Goal: Navigation & Orientation: Understand site structure

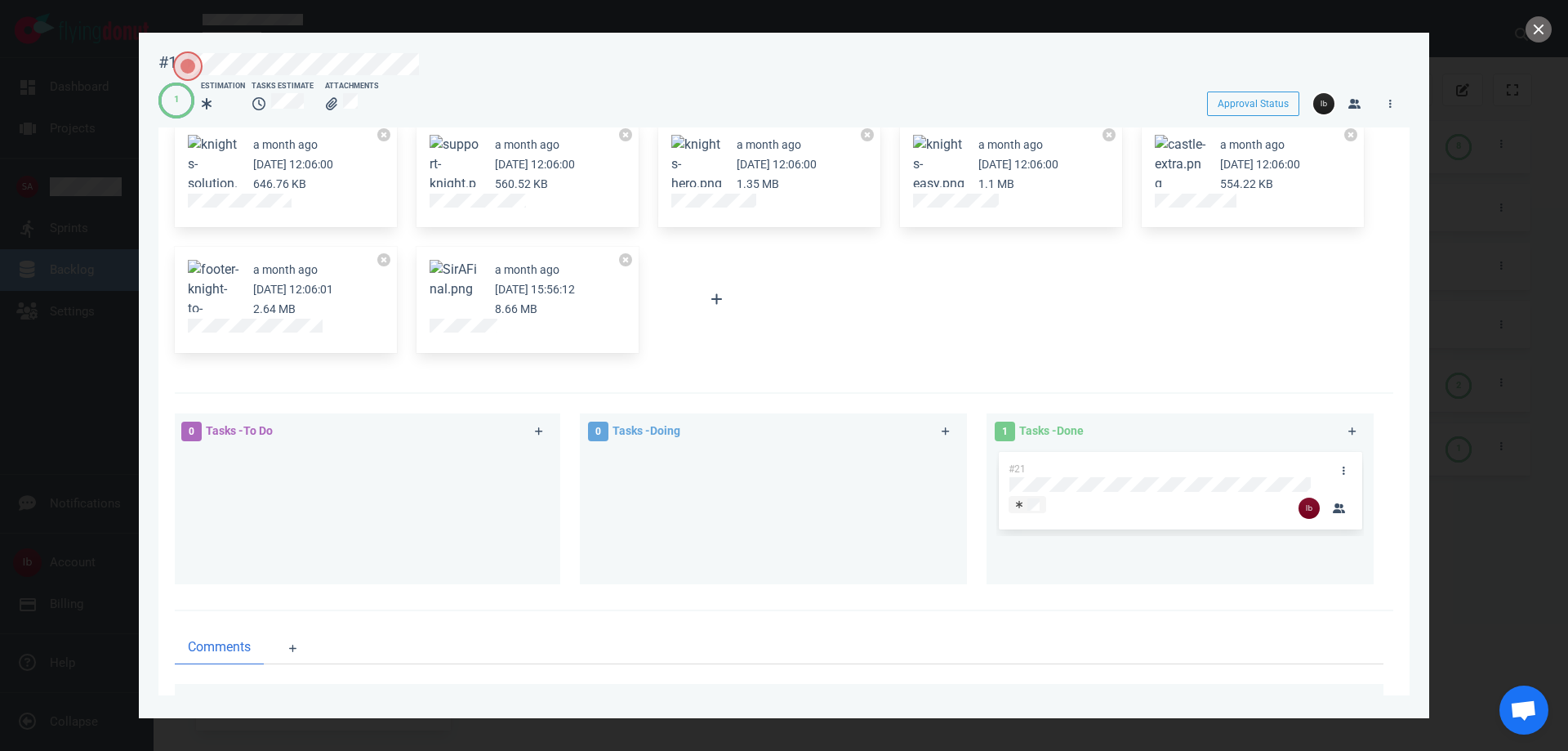
scroll to position [364, 0]
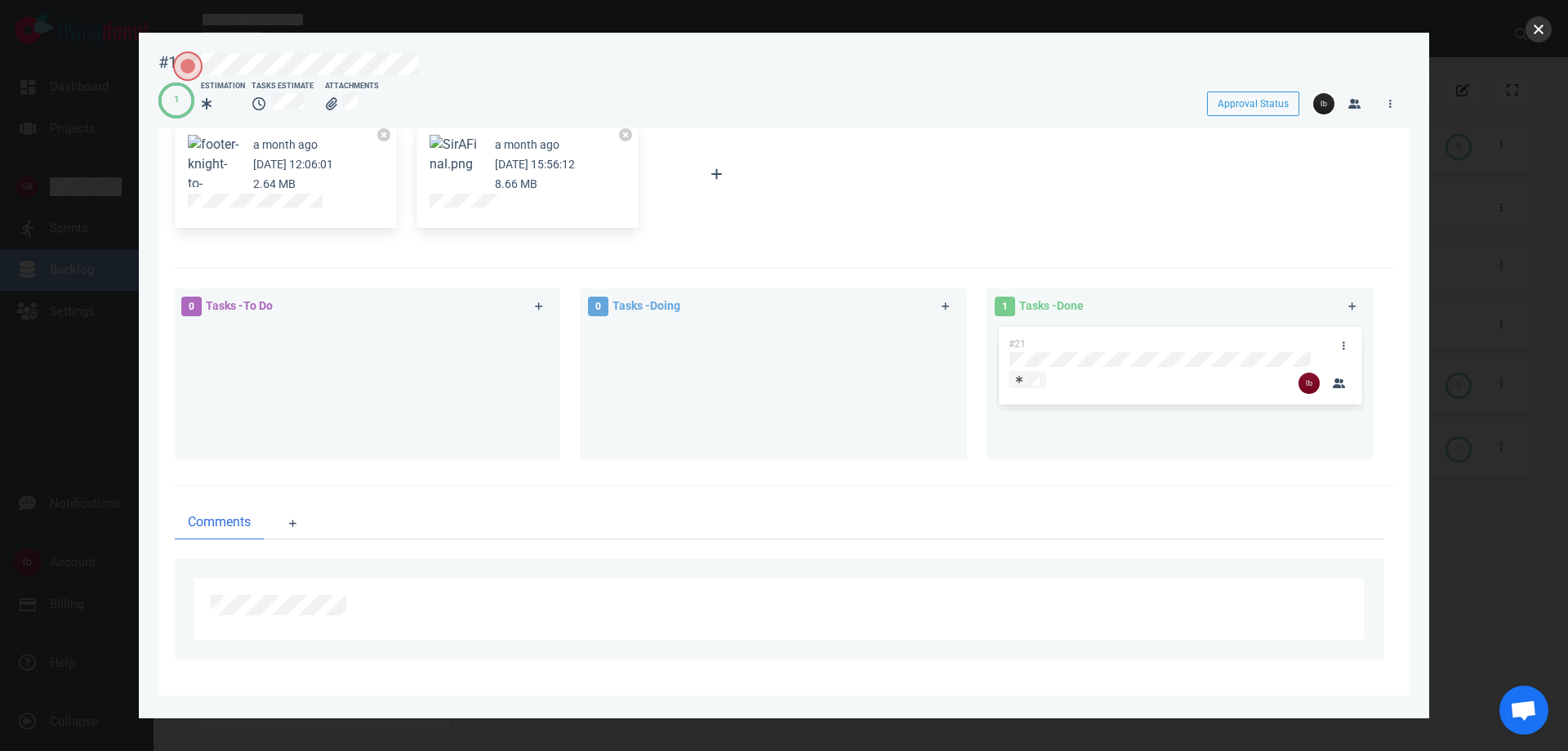
click at [1534, 27] on button "close" at bounding box center [1538, 29] width 26 height 26
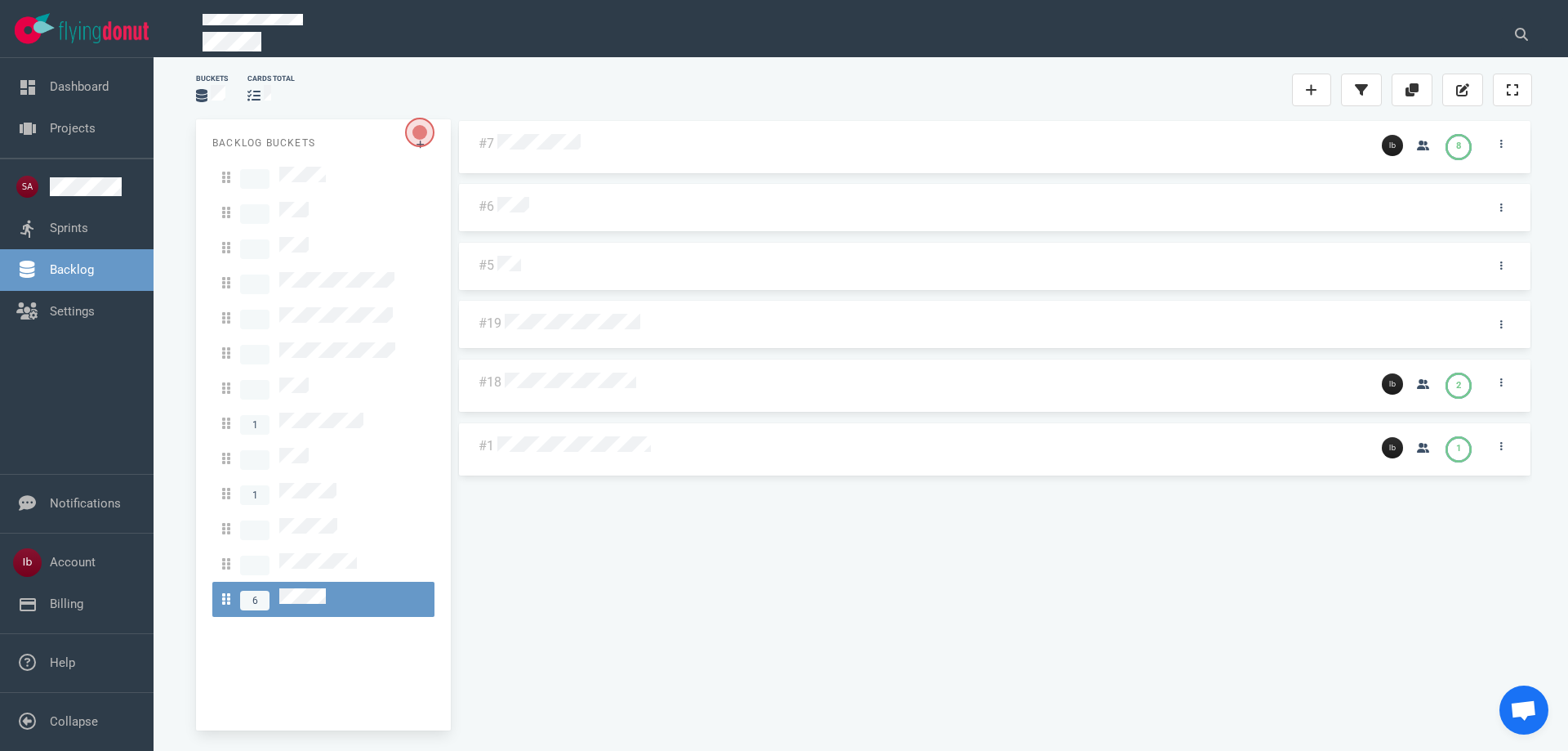
click at [604, 394] on div at bounding box center [934, 382] width 867 height 39
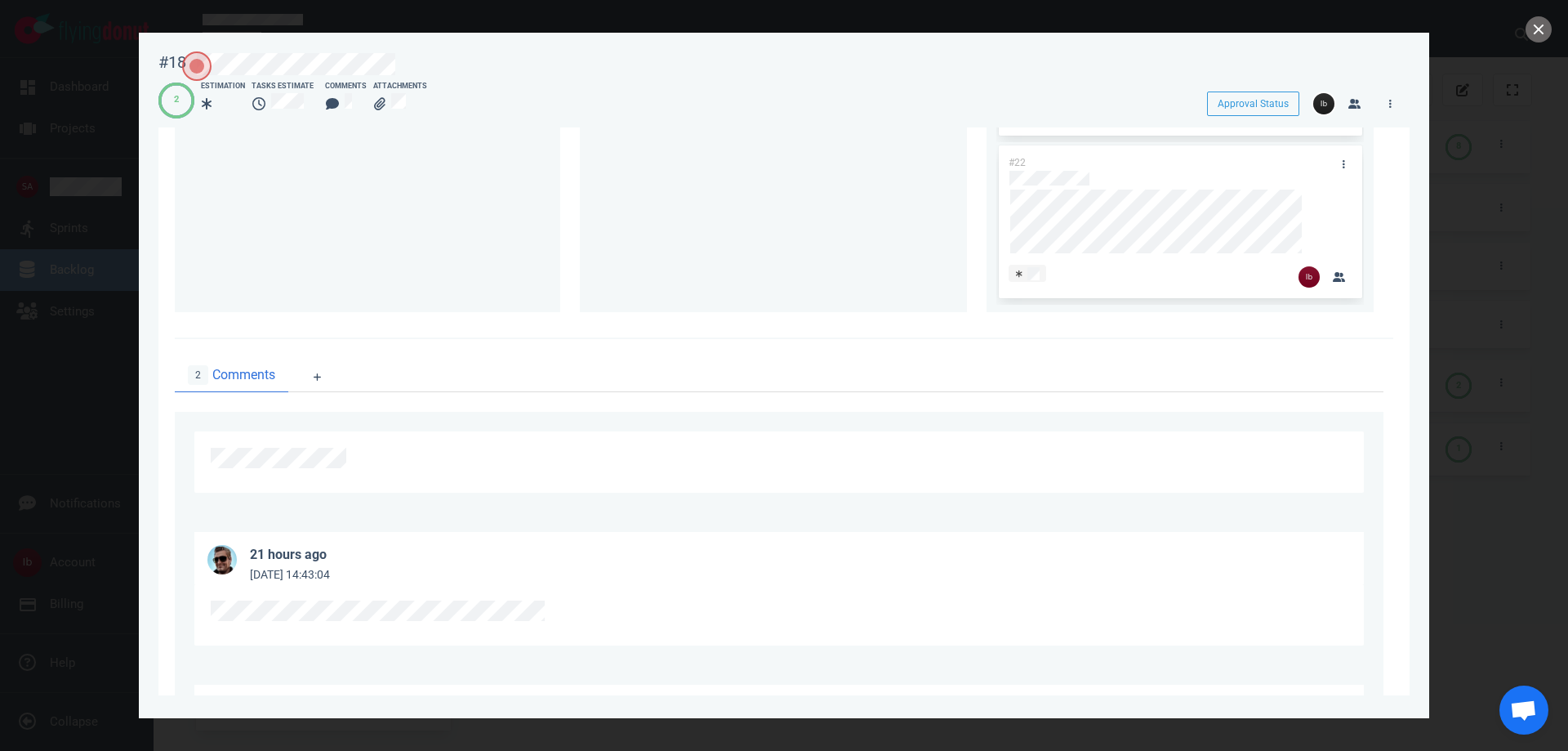
scroll to position [872, 0]
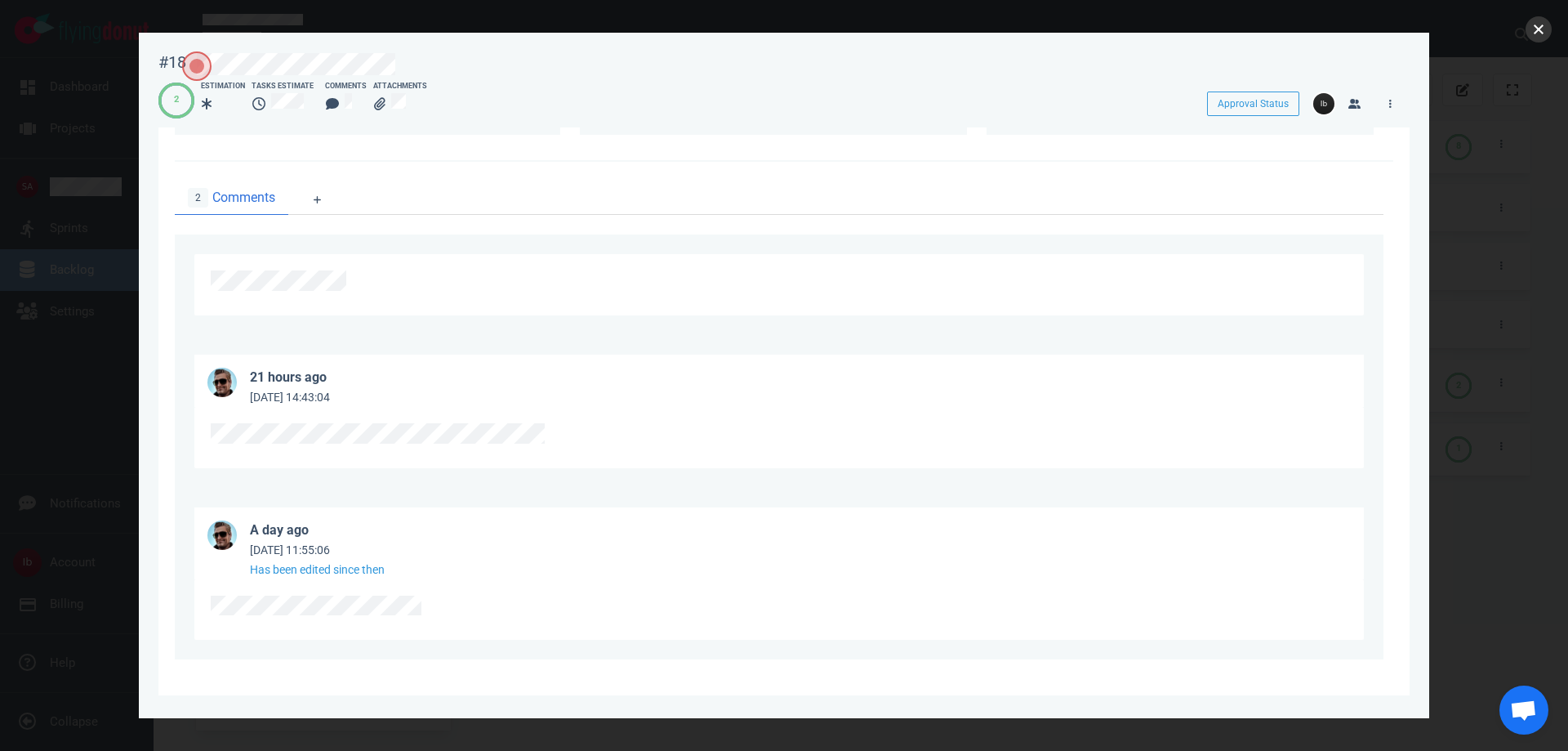
click at [1542, 36] on button "close" at bounding box center [1538, 29] width 26 height 26
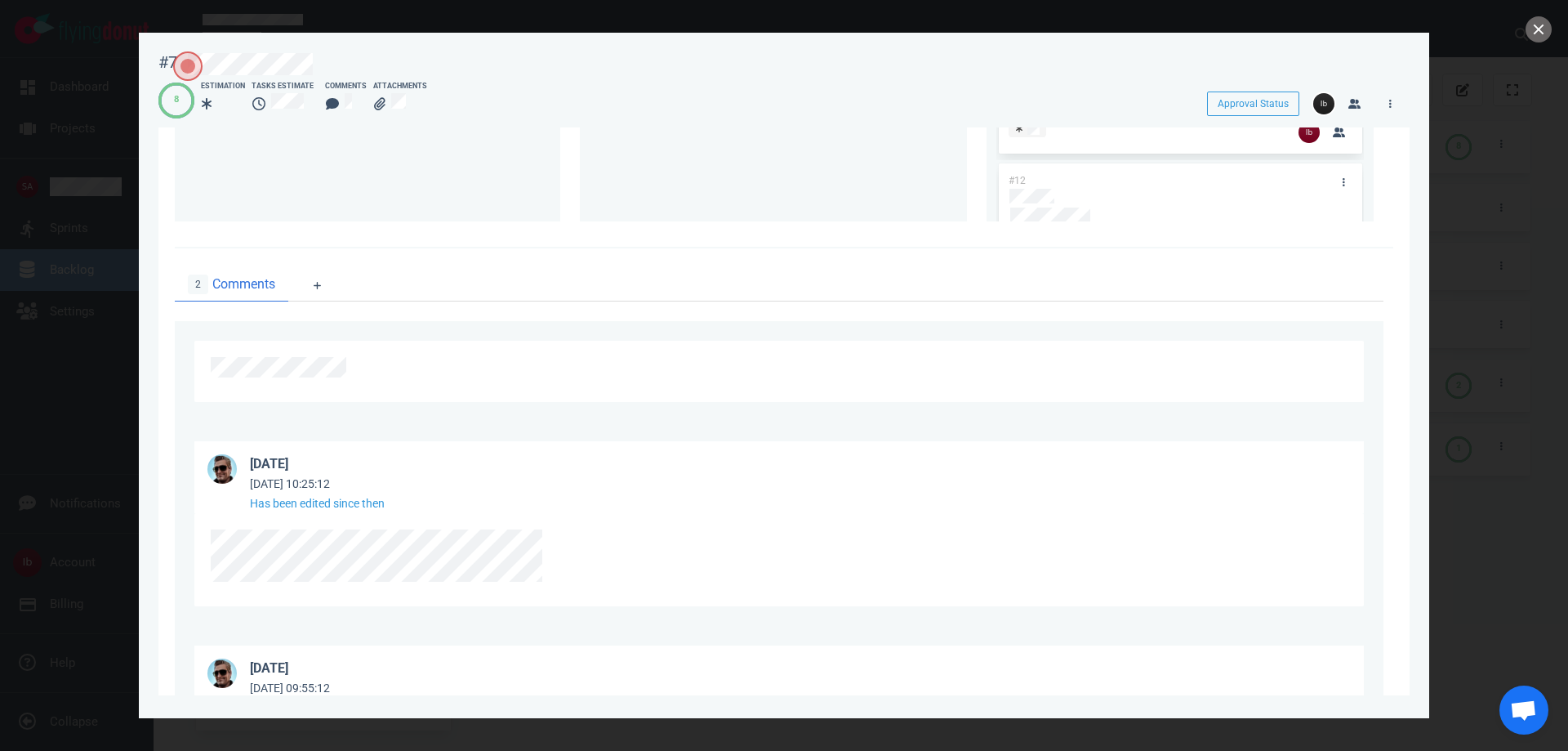
scroll to position [978, 0]
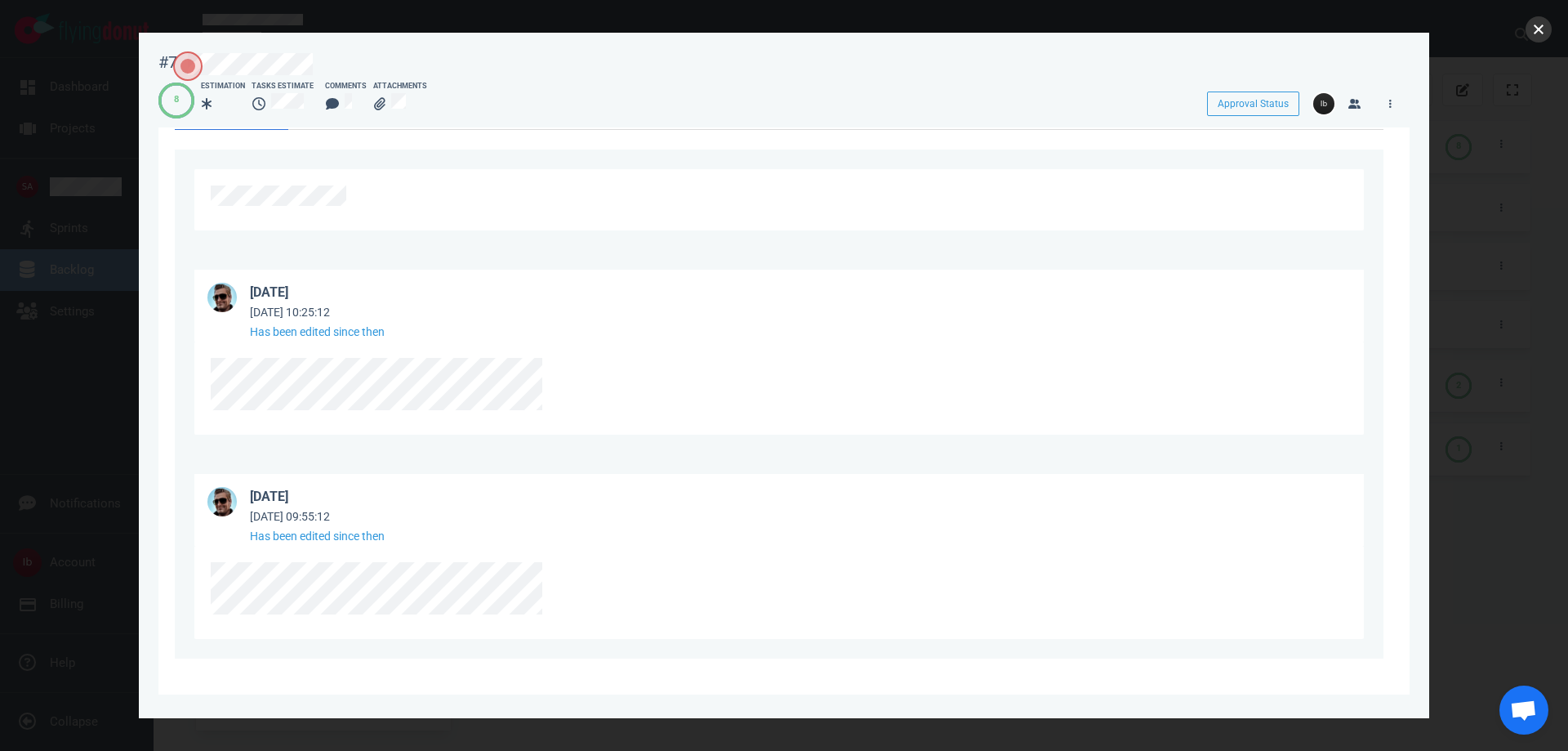
click at [1546, 25] on button "close" at bounding box center [1538, 29] width 26 height 26
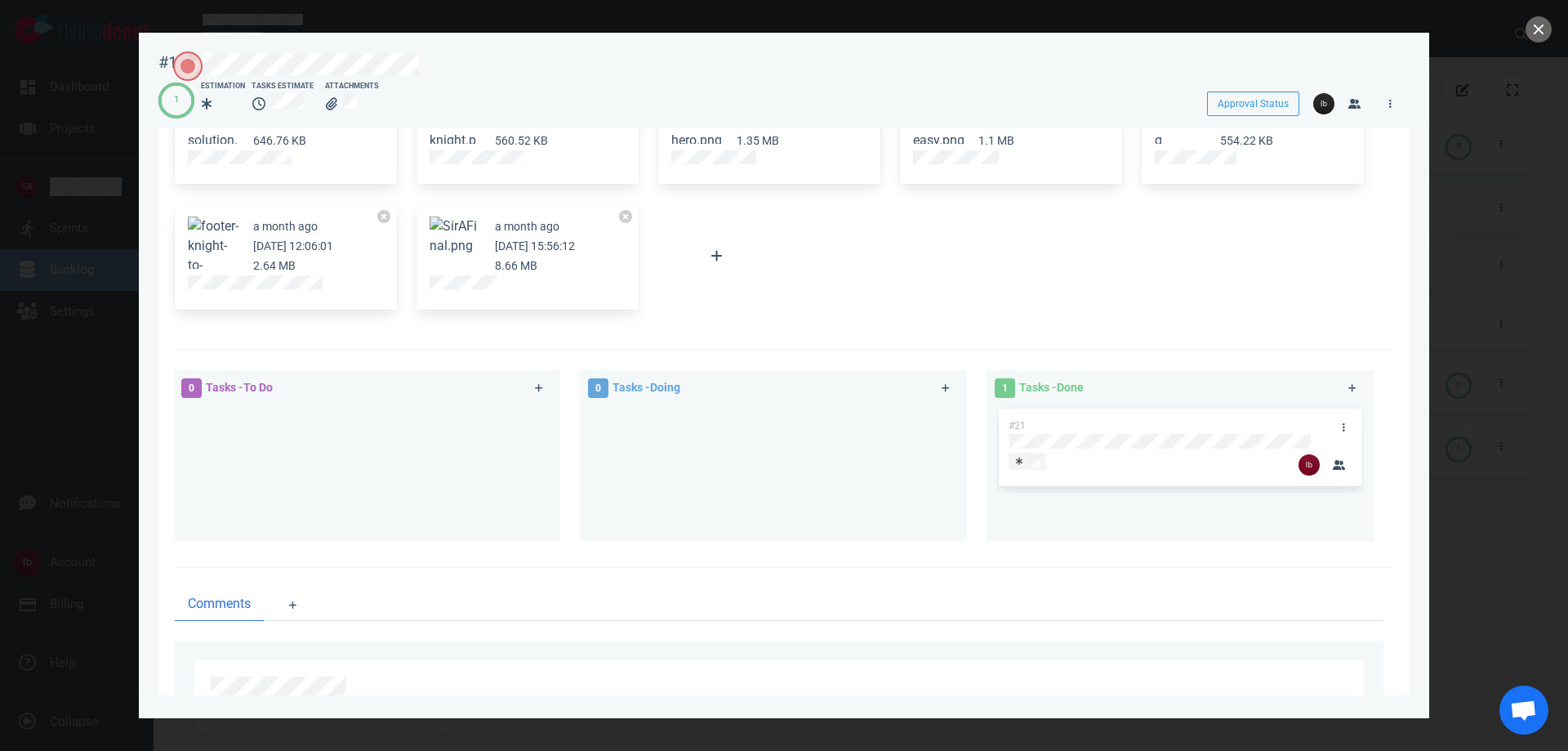
scroll to position [364, 0]
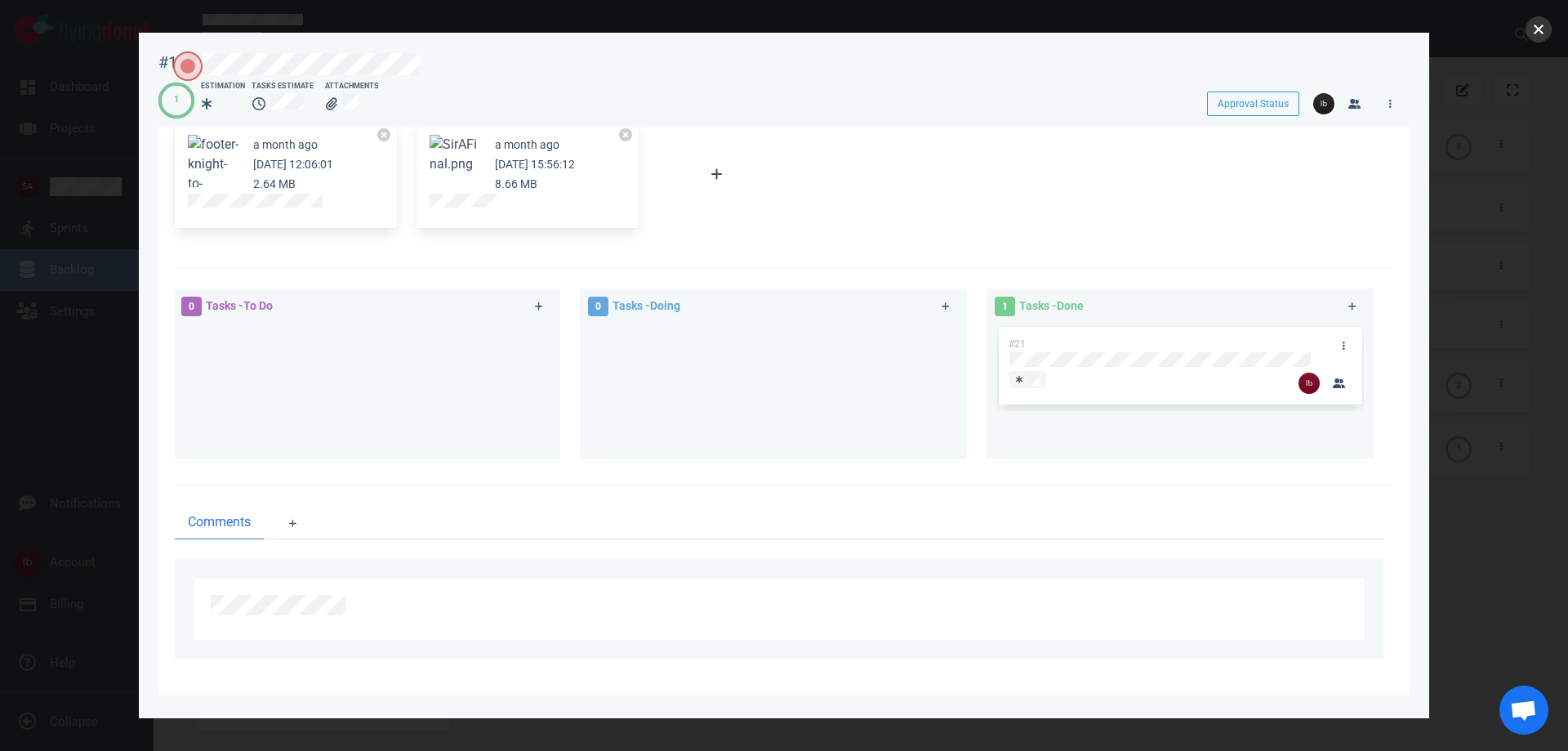
click at [1535, 30] on button "close" at bounding box center [1538, 29] width 26 height 26
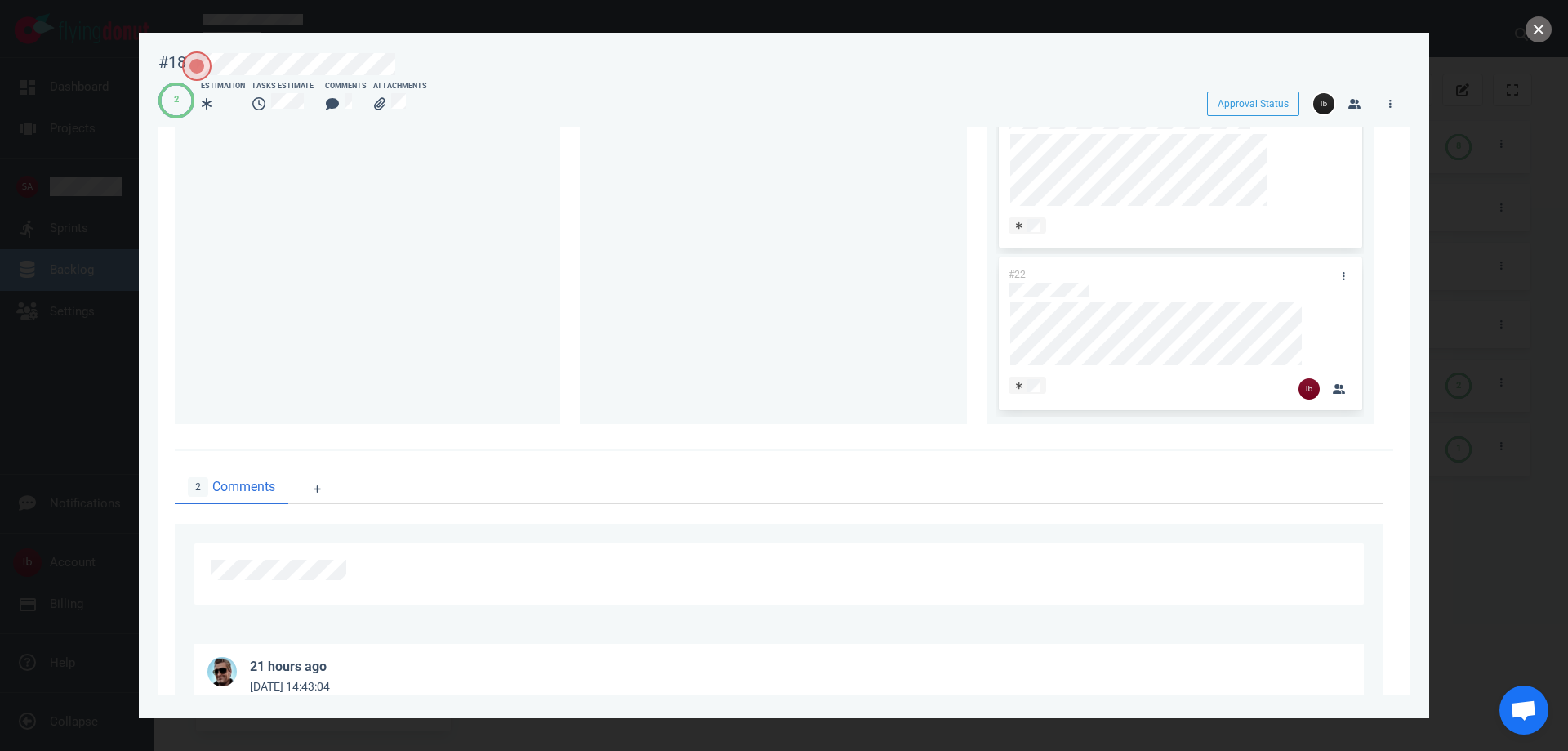
scroll to position [654, 0]
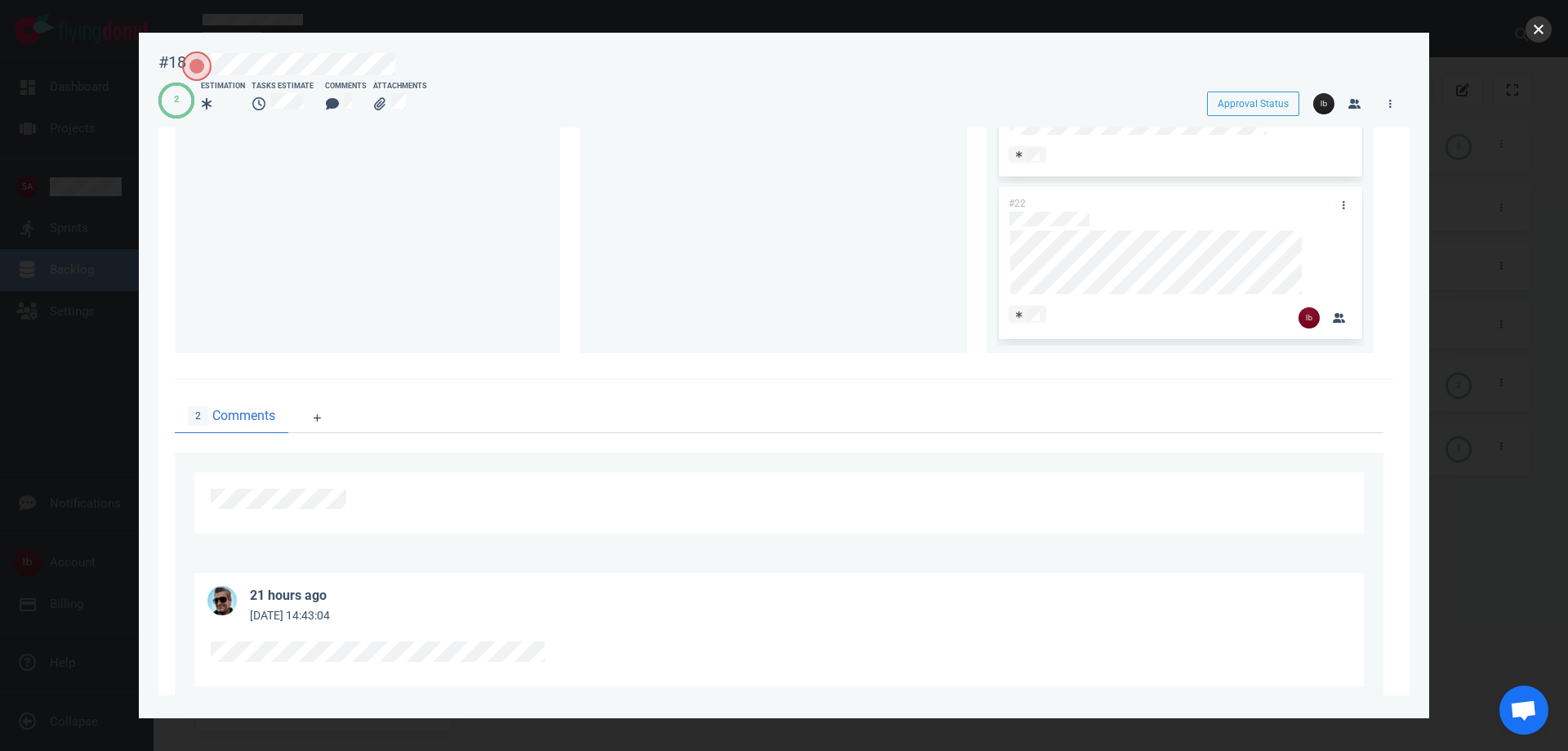
click at [1533, 28] on button "close" at bounding box center [1538, 29] width 26 height 26
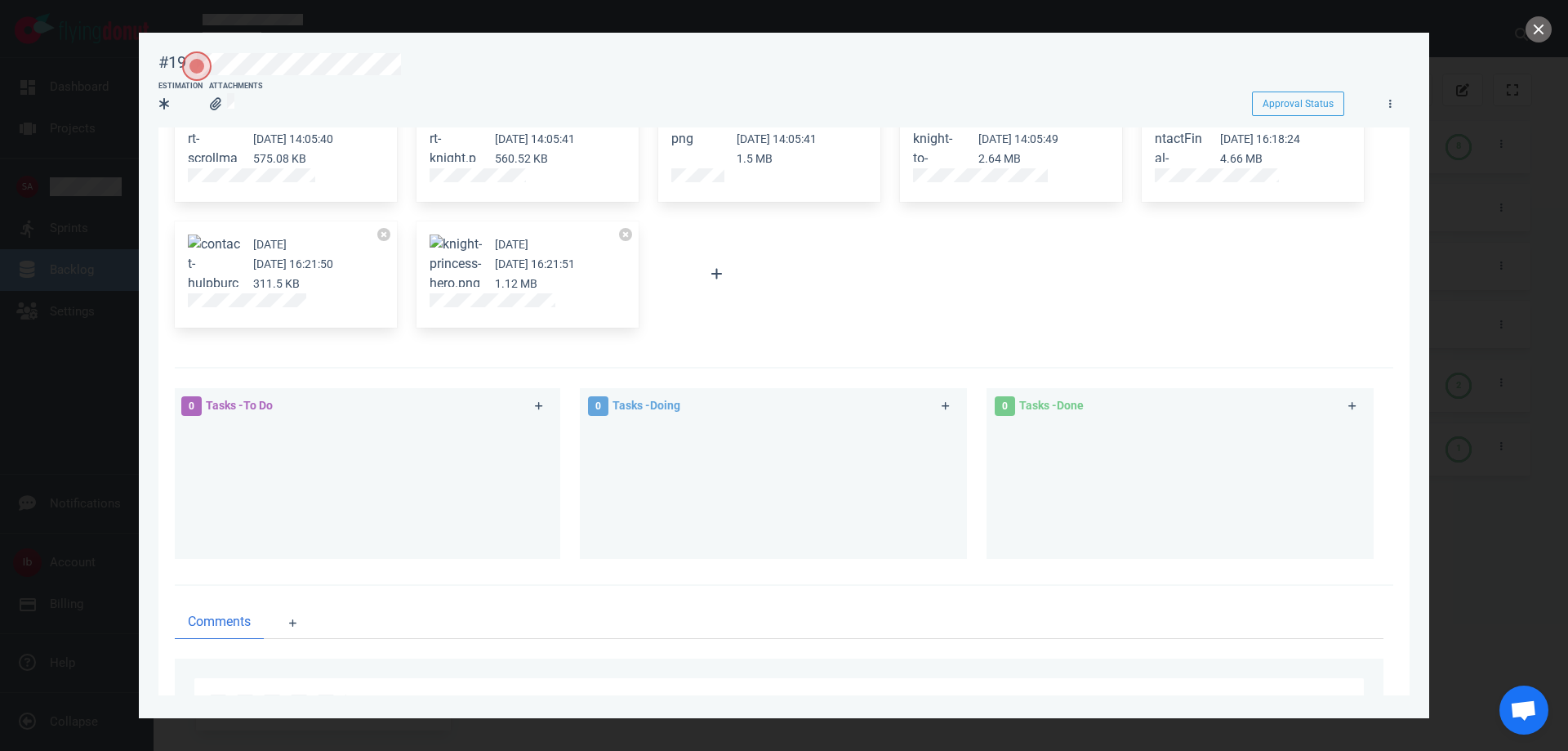
scroll to position [220, 0]
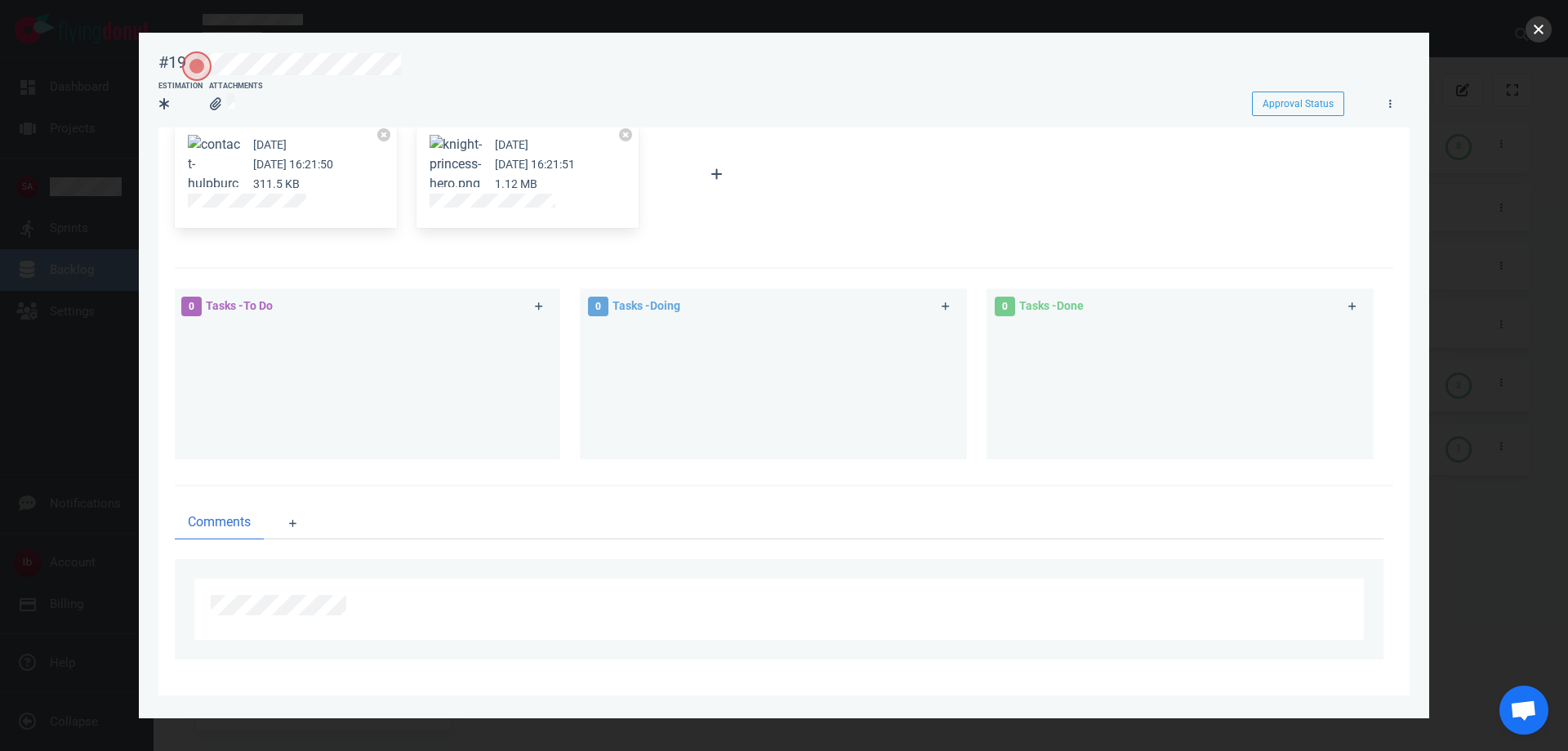
click at [1537, 31] on button "close" at bounding box center [1538, 29] width 26 height 26
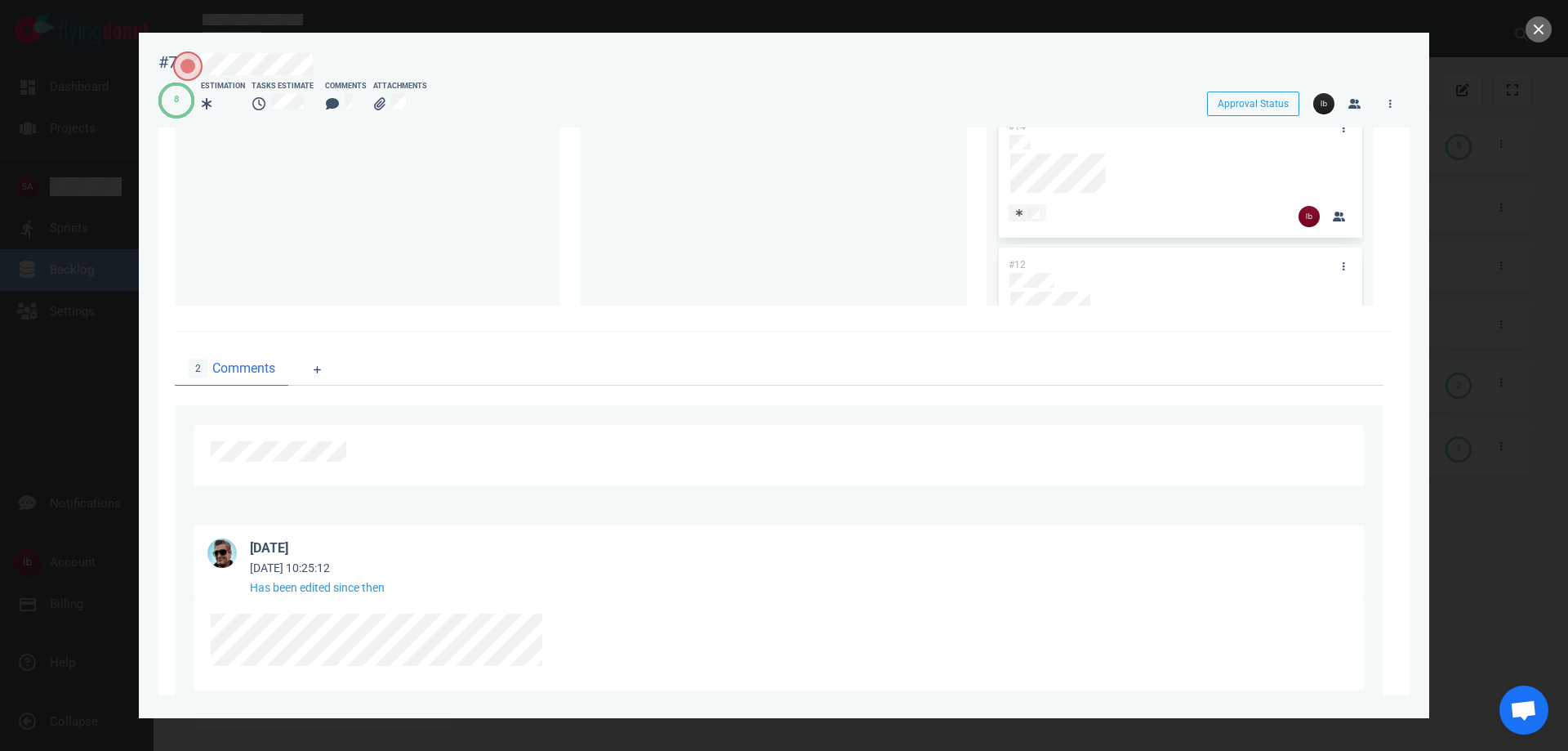
scroll to position [736, 0]
click at [1536, 19] on button "close" at bounding box center [1538, 29] width 26 height 26
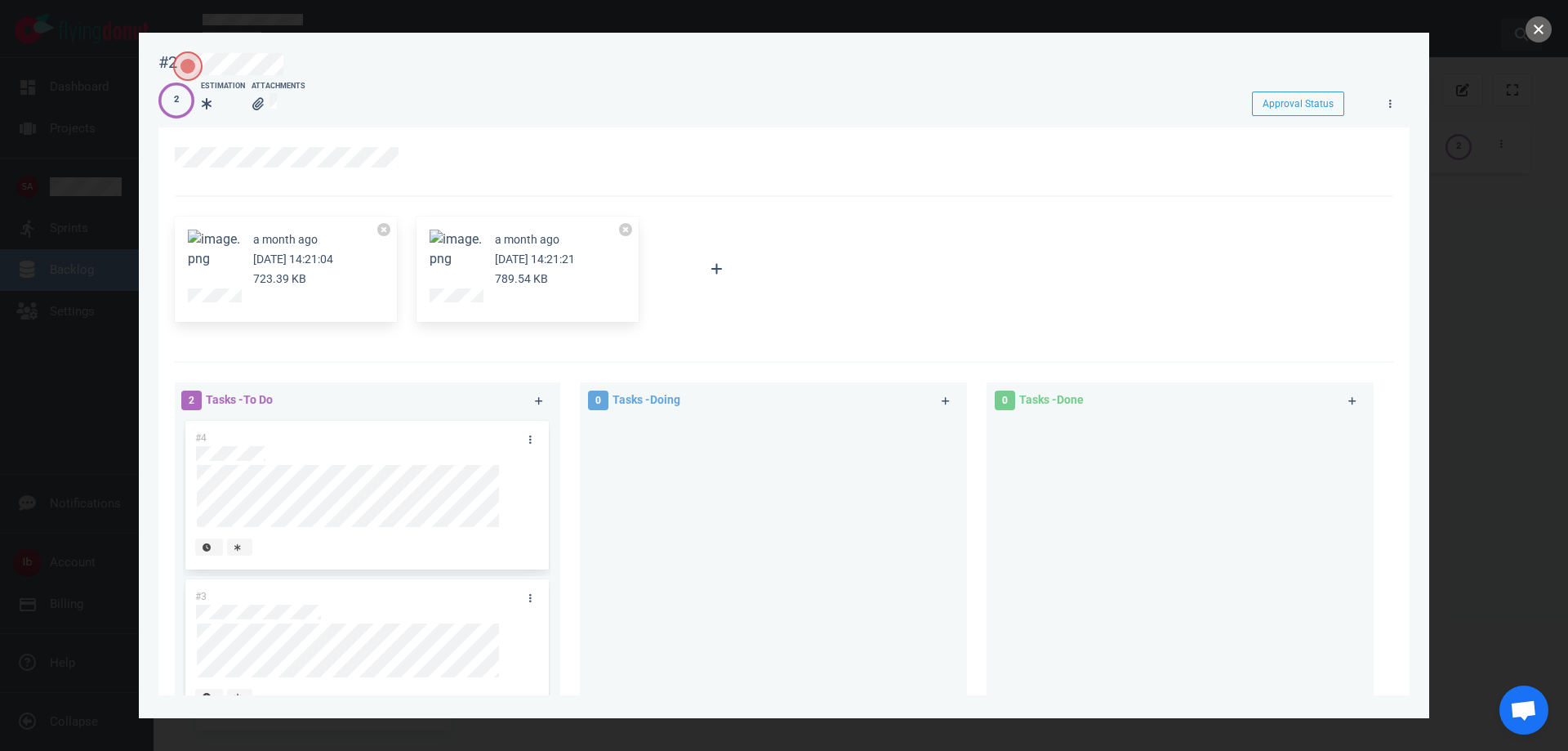
drag, startPoint x: 1527, startPoint y: 30, endPoint x: 1518, endPoint y: 33, distance: 9.5
click at [1526, 30] on button "close" at bounding box center [1538, 29] width 26 height 26
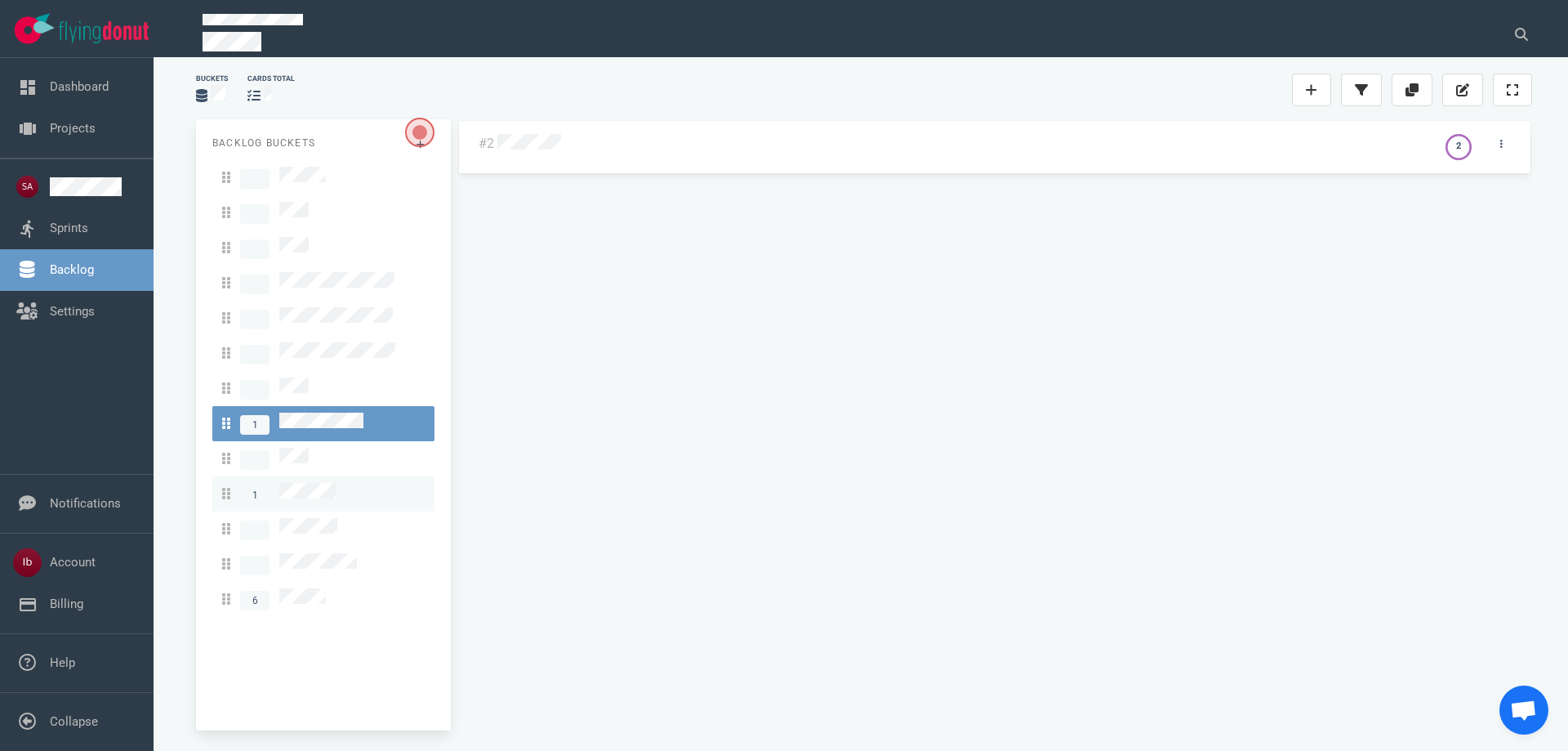
click at [315, 483] on span "1" at bounding box center [278, 494] width 114 height 22
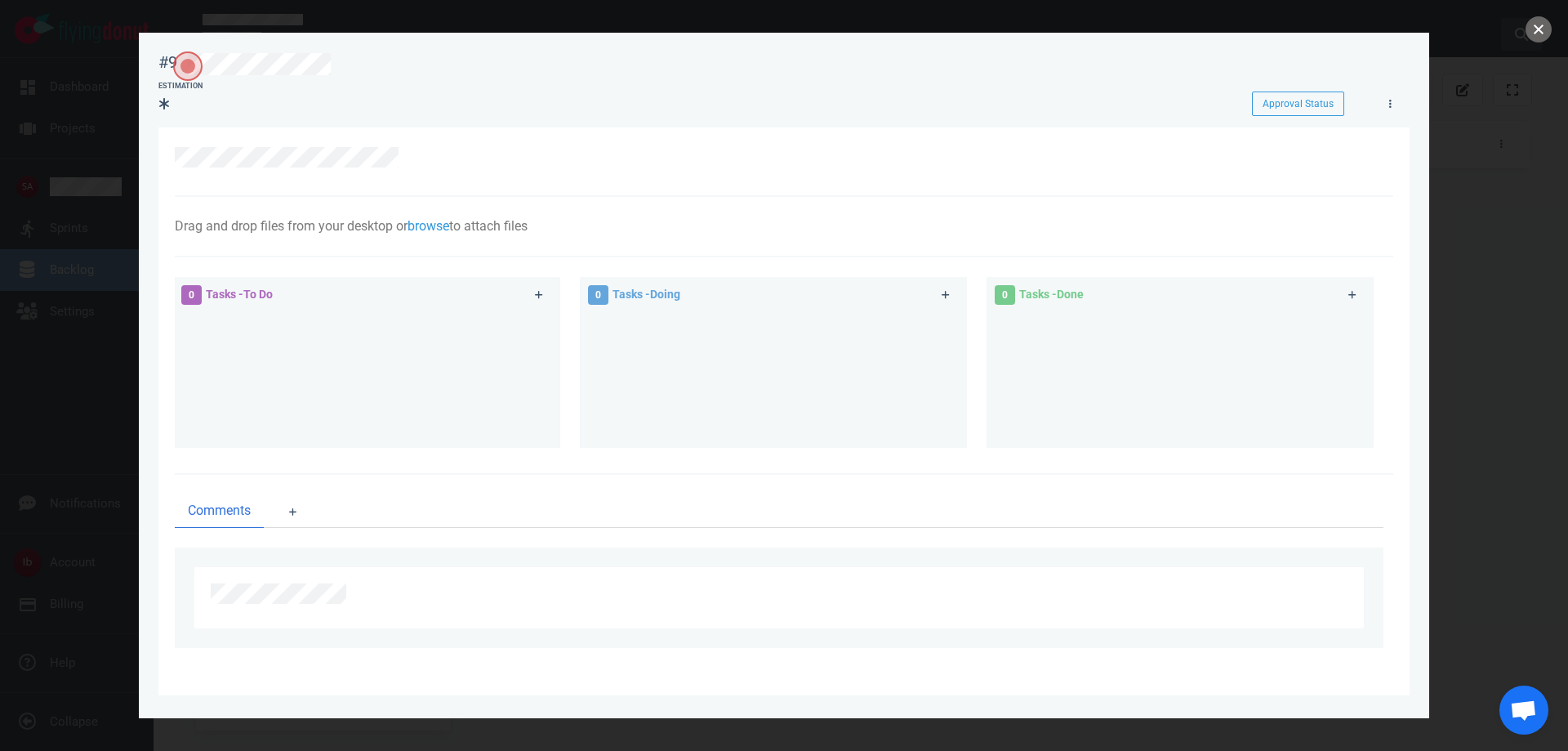
click at [1540, 31] on button "close" at bounding box center [1538, 29] width 26 height 26
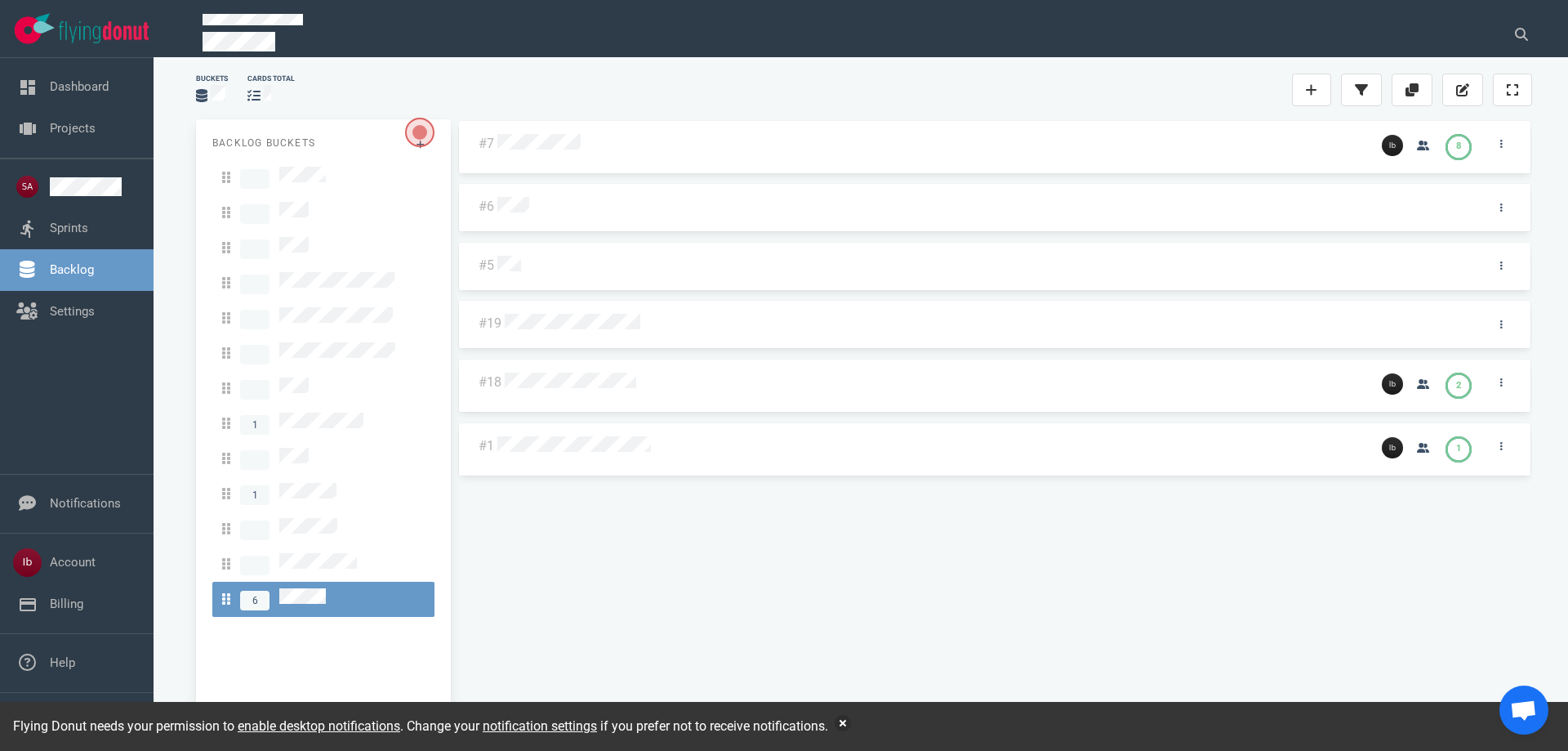
click at [598, 452] on div at bounding box center [929, 447] width 865 height 21
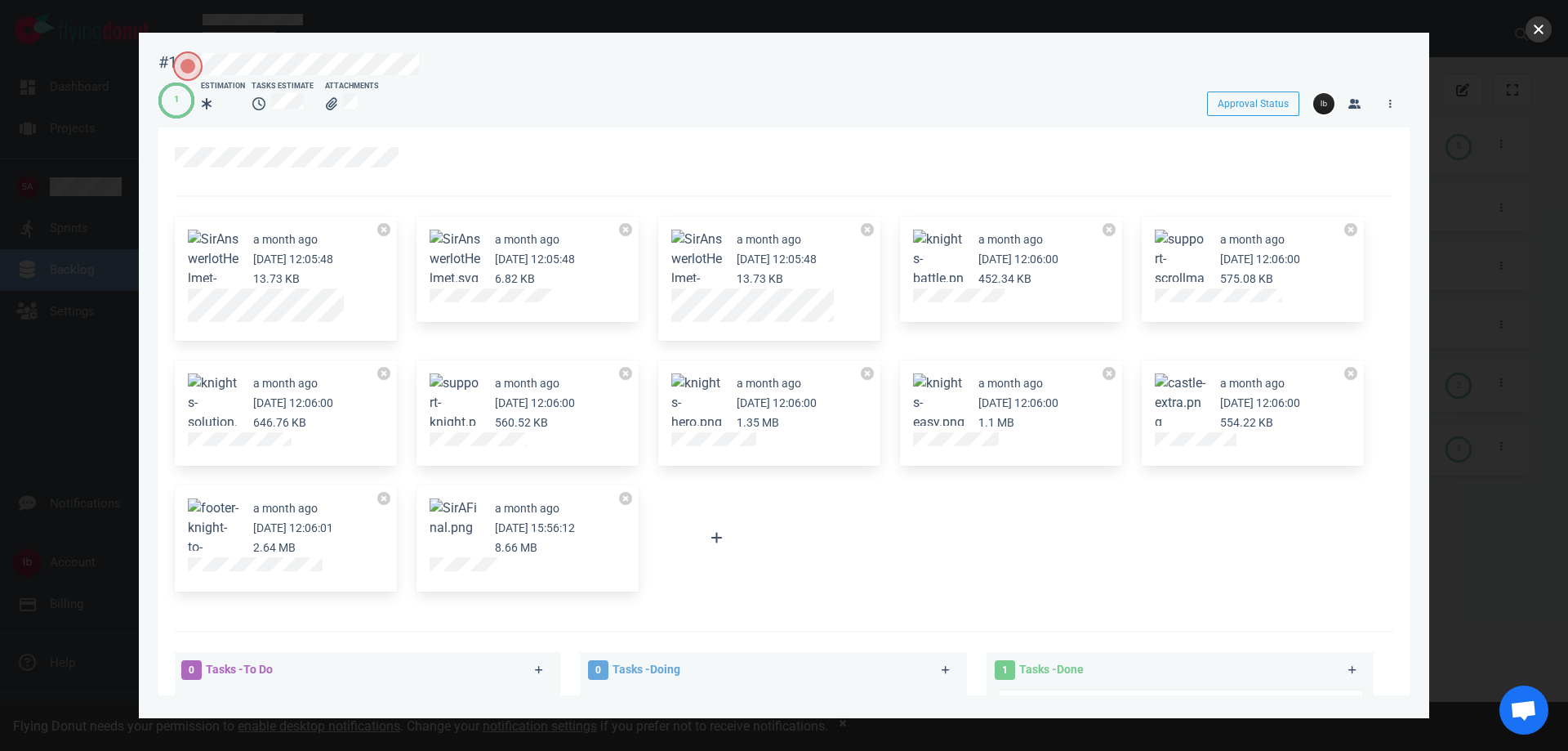
click at [1533, 25] on button "close" at bounding box center [1538, 29] width 26 height 26
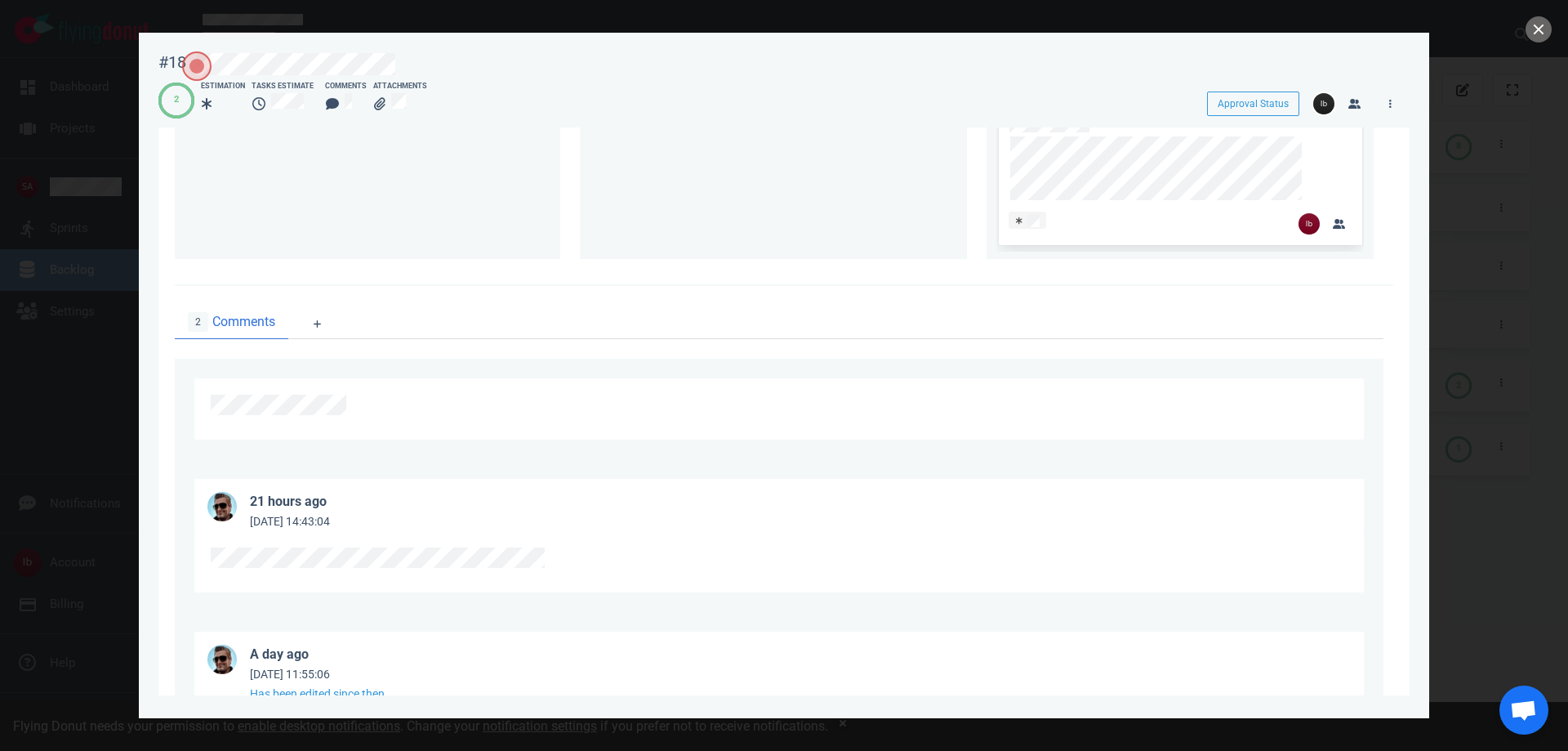
scroll to position [736, 0]
click at [1536, 25] on button "close" at bounding box center [1538, 29] width 26 height 26
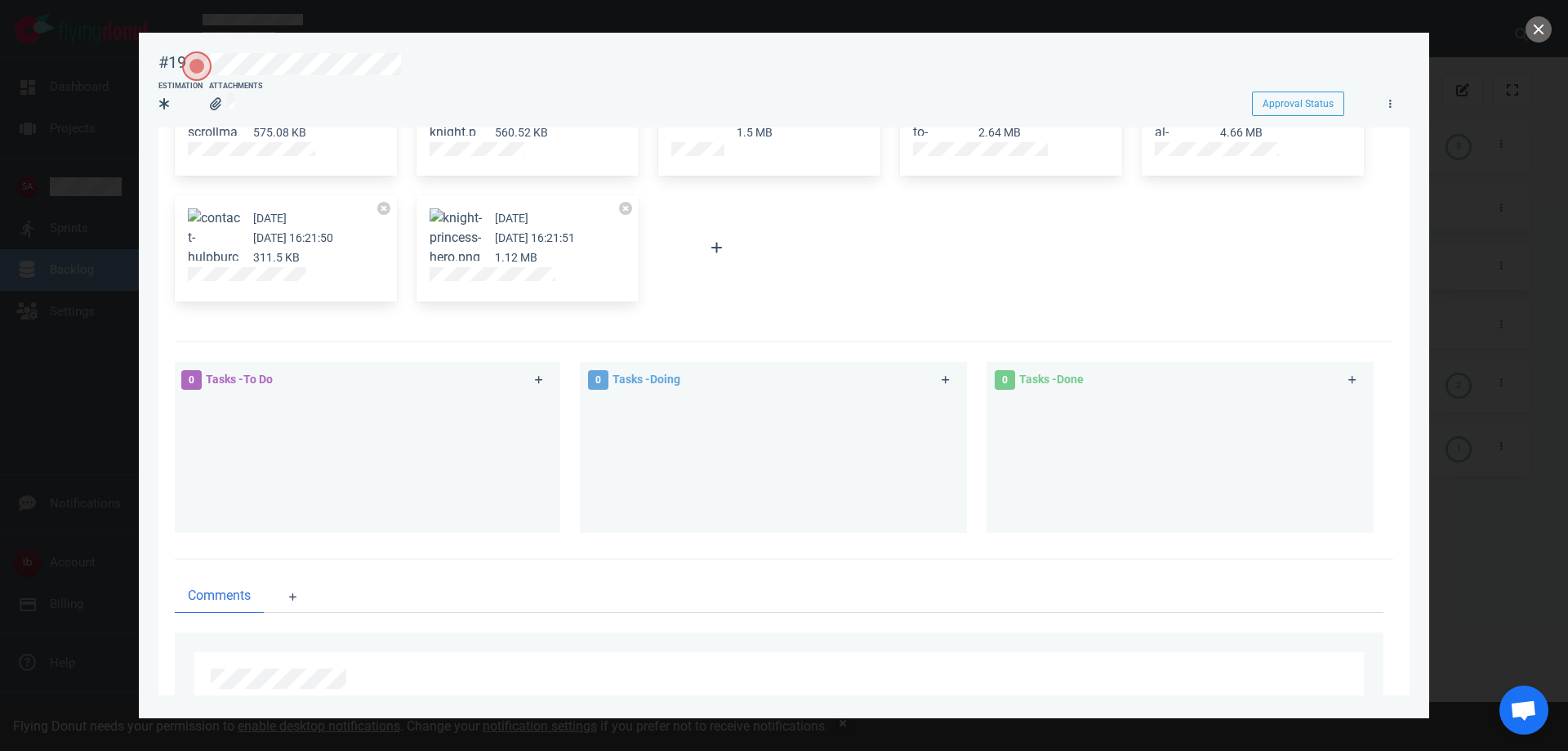
scroll to position [220, 0]
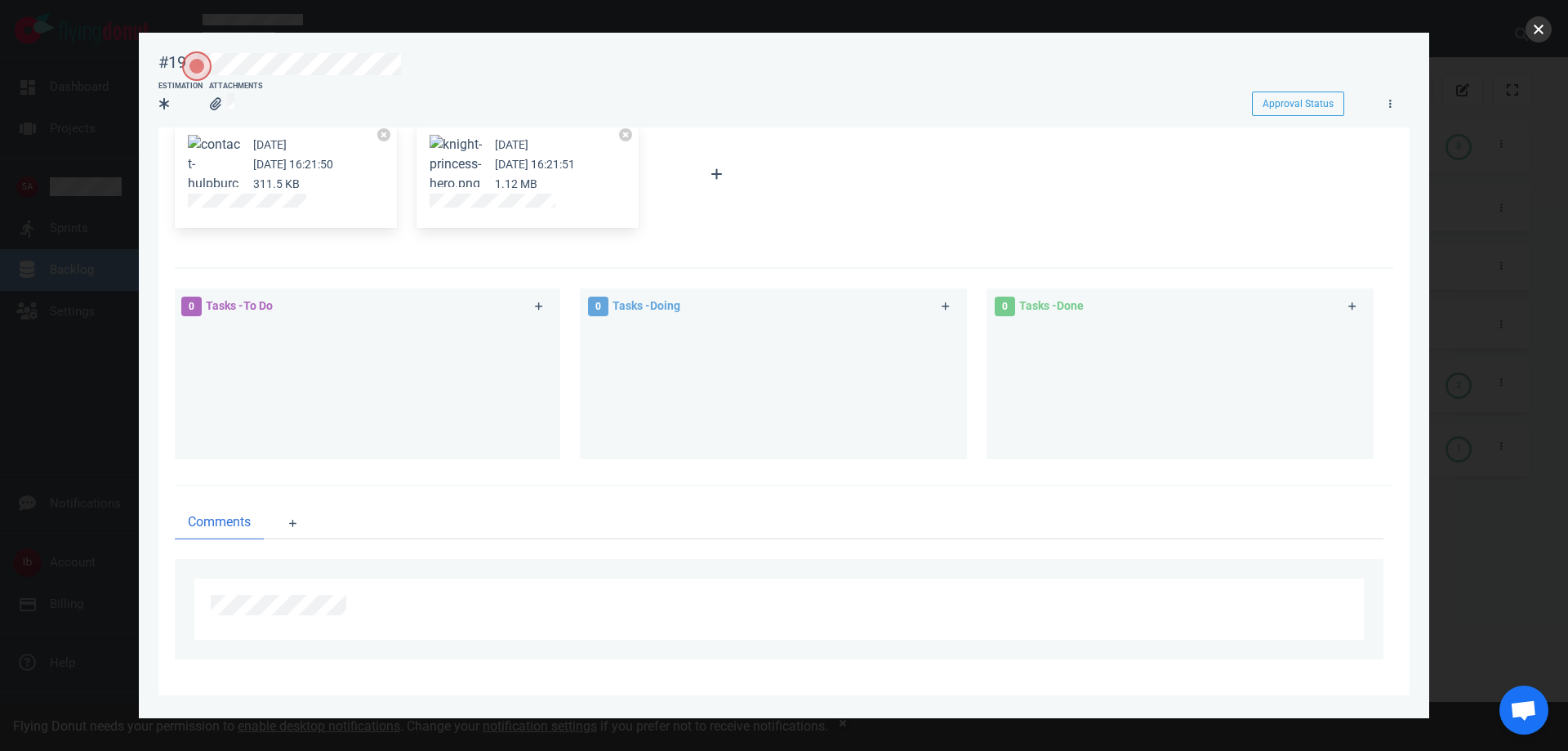
click at [1550, 32] on button "close" at bounding box center [1538, 29] width 26 height 26
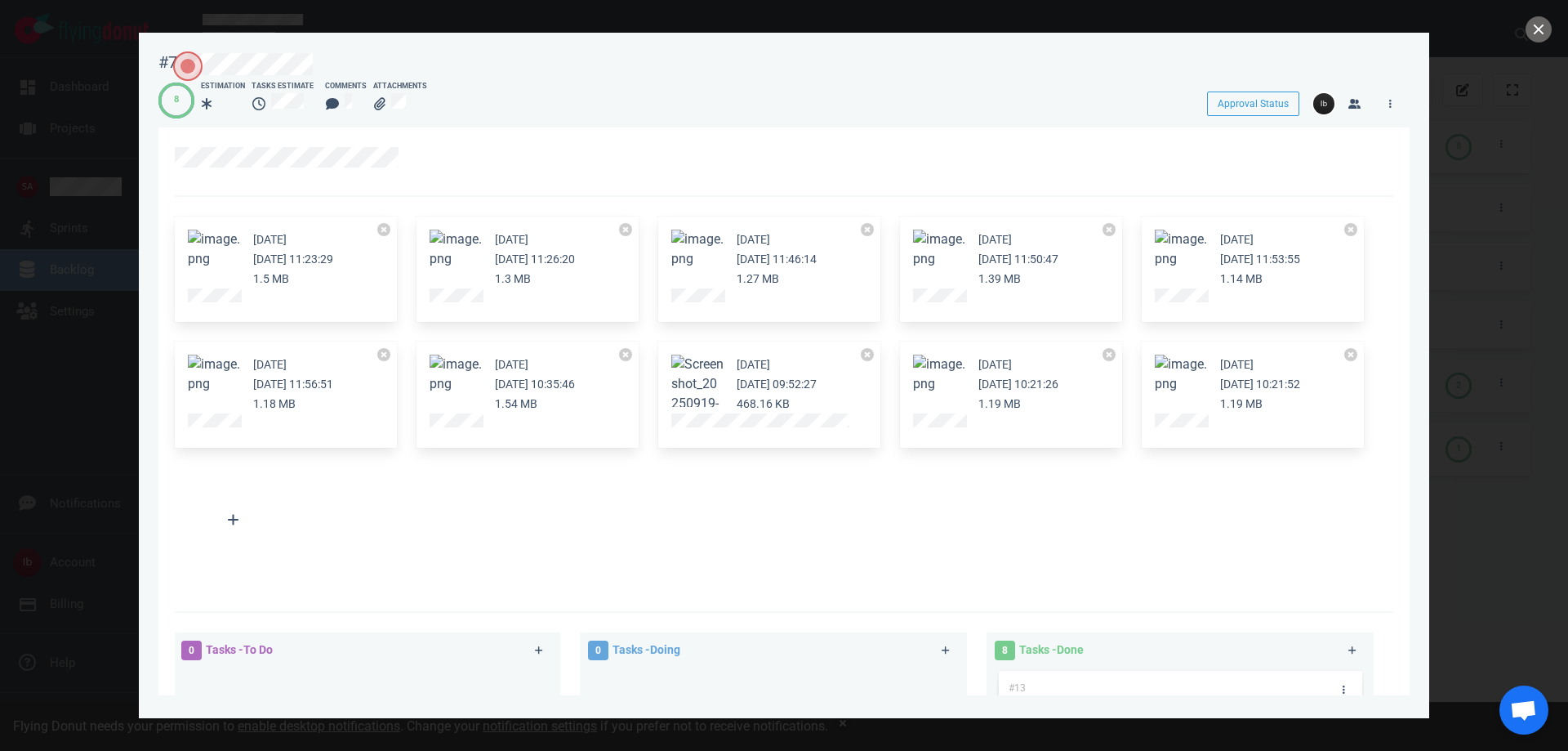
click at [697, 238] on button "Zoom image" at bounding box center [697, 249] width 52 height 39
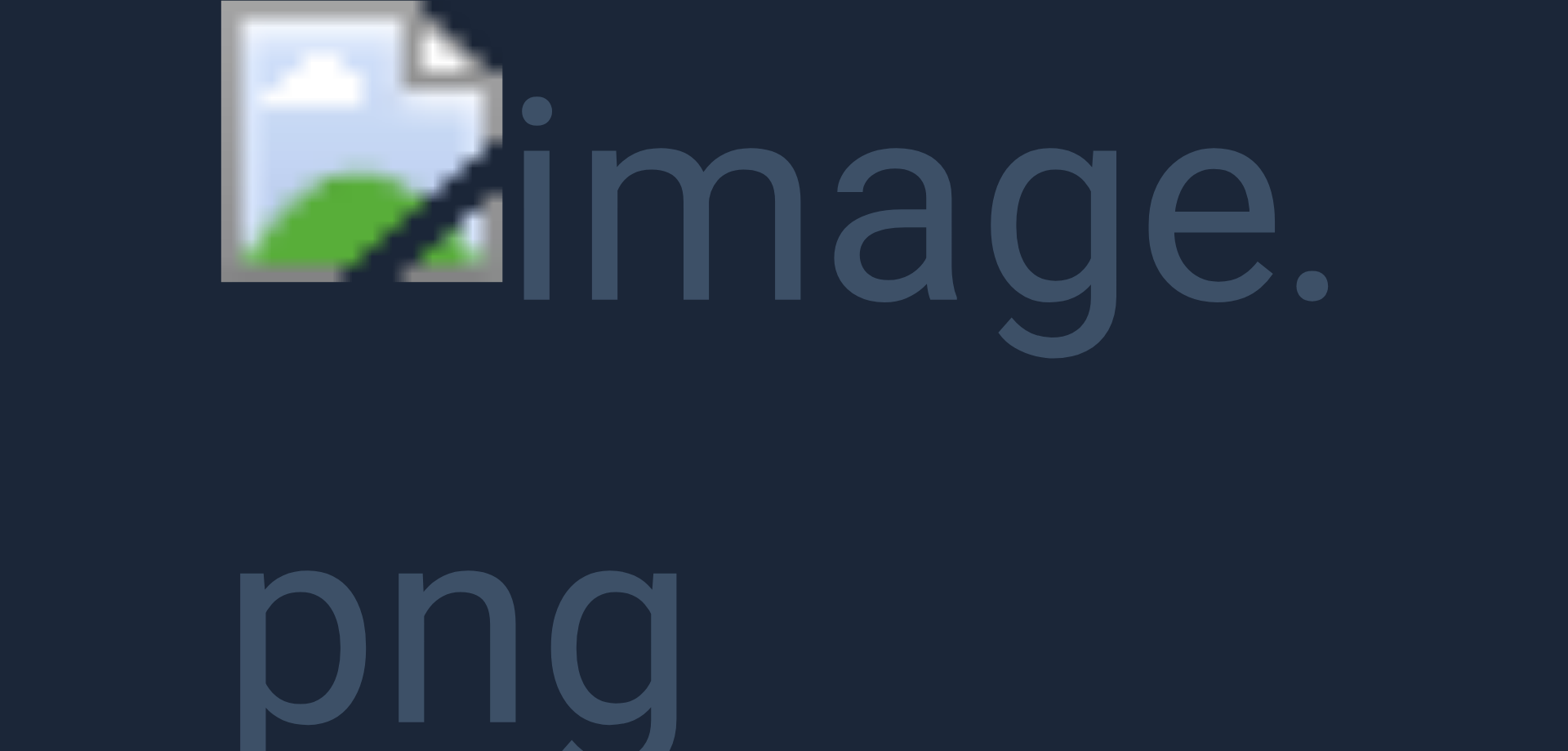
click at [1483, 204] on button "Unzoom image" at bounding box center [784, 376] width 1568 height 751
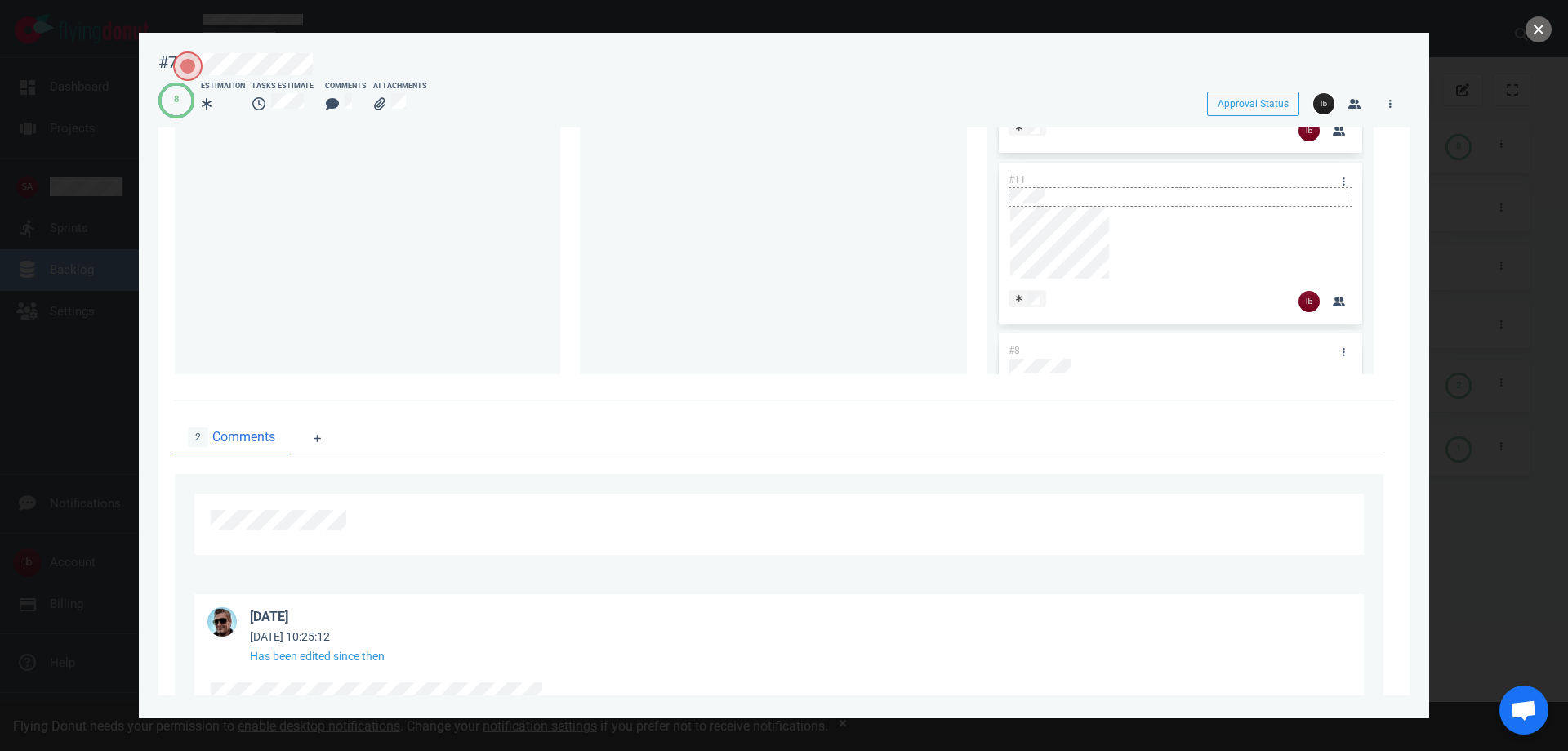
scroll to position [490, 0]
click at [1534, 24] on button "close" at bounding box center [1538, 29] width 26 height 26
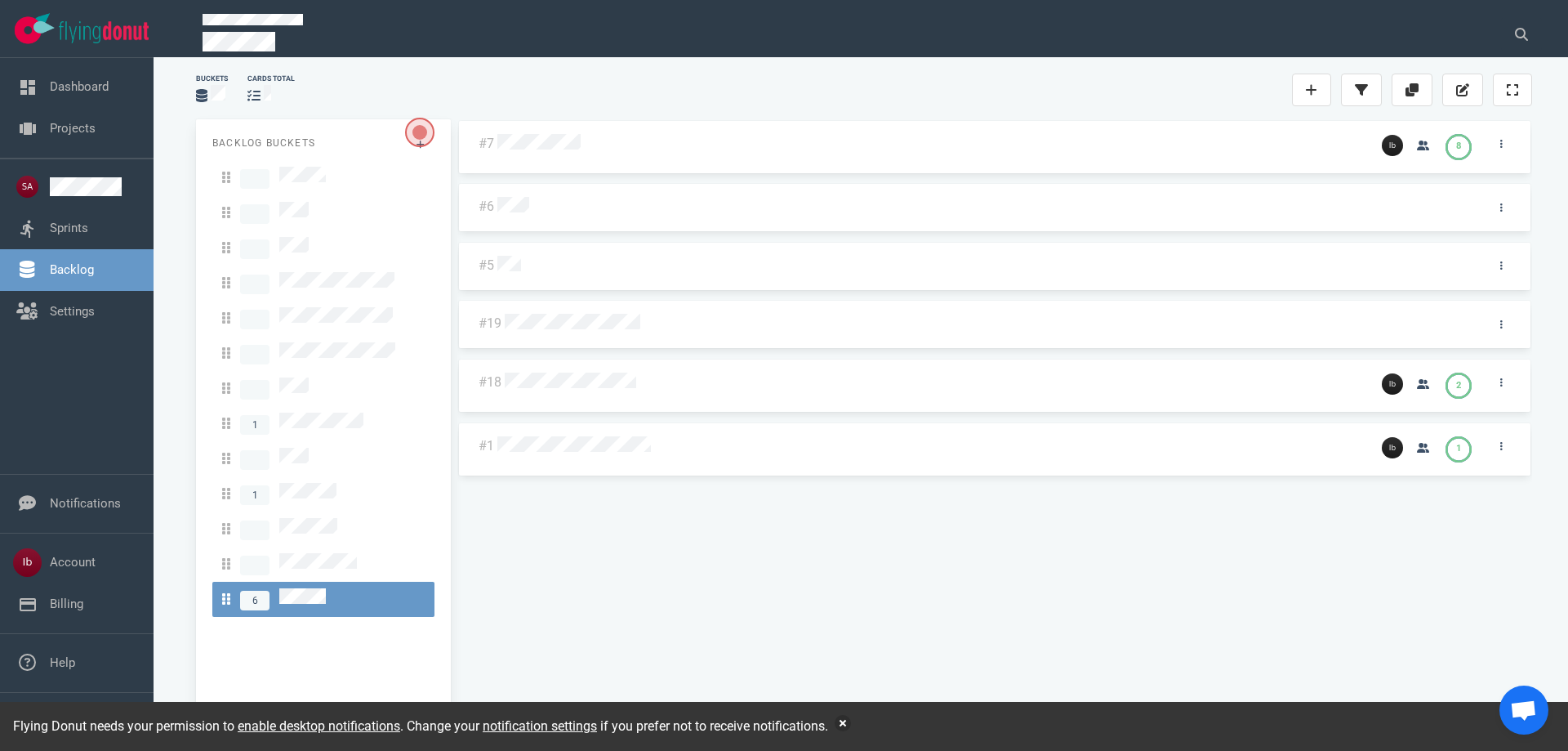
click at [763, 538] on div "#7 8 #6 #5 #19 #18 2 #1 1" at bounding box center [995, 418] width 1075 height 598
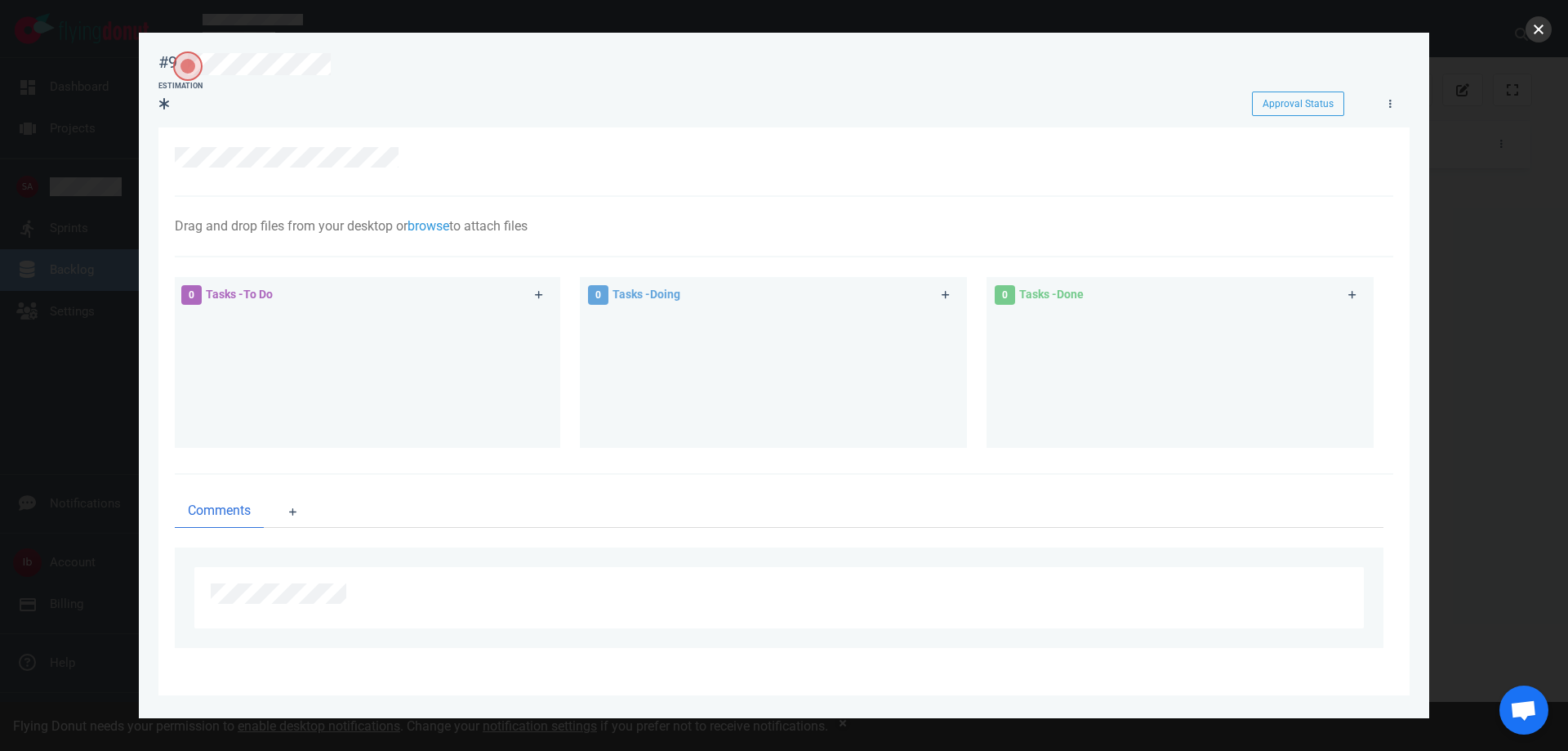
click at [1526, 27] on button "close" at bounding box center [1538, 29] width 26 height 26
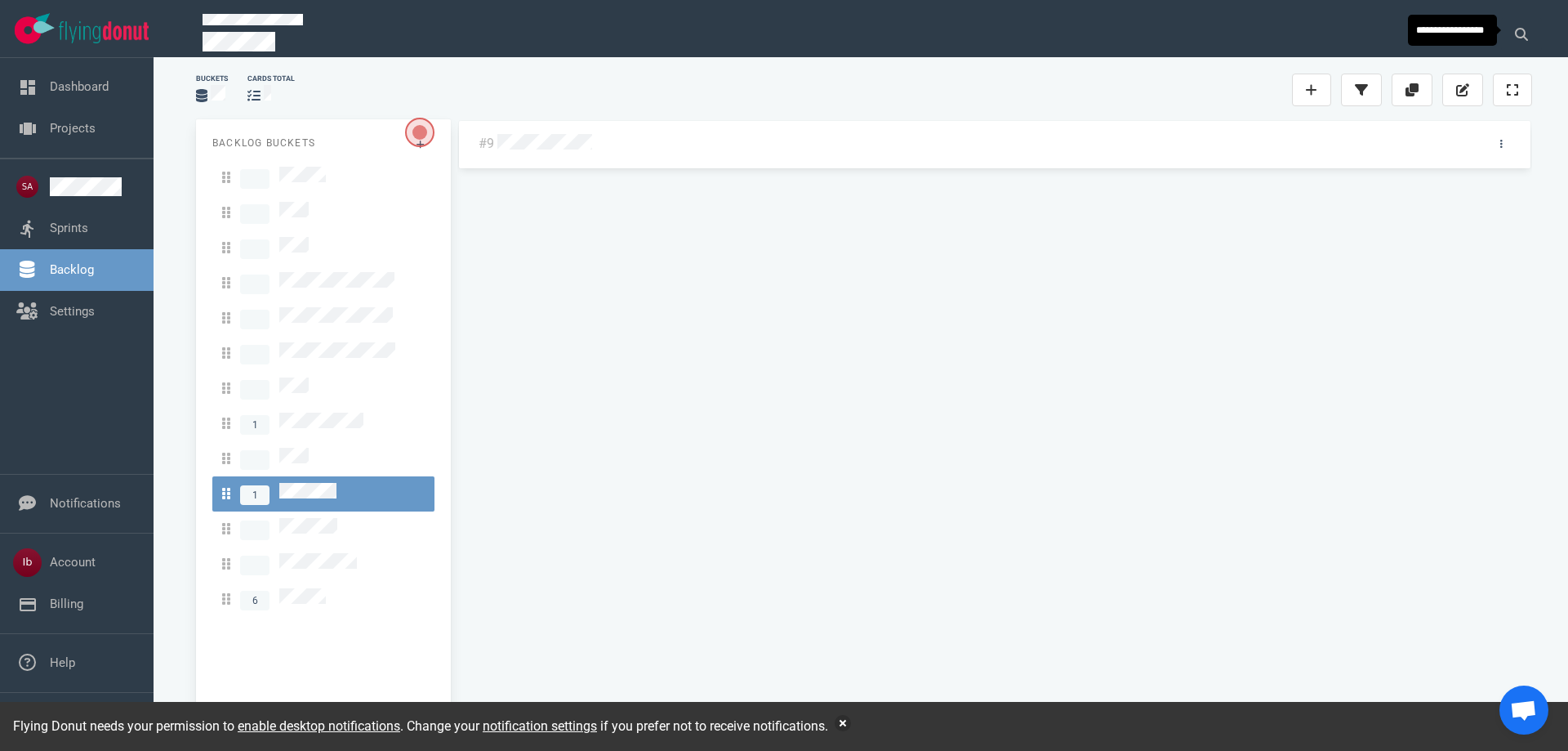
click at [811, 446] on div "#9" at bounding box center [995, 418] width 1075 height 598
click at [95, 303] on link "Settings" at bounding box center [72, 310] width 45 height 14
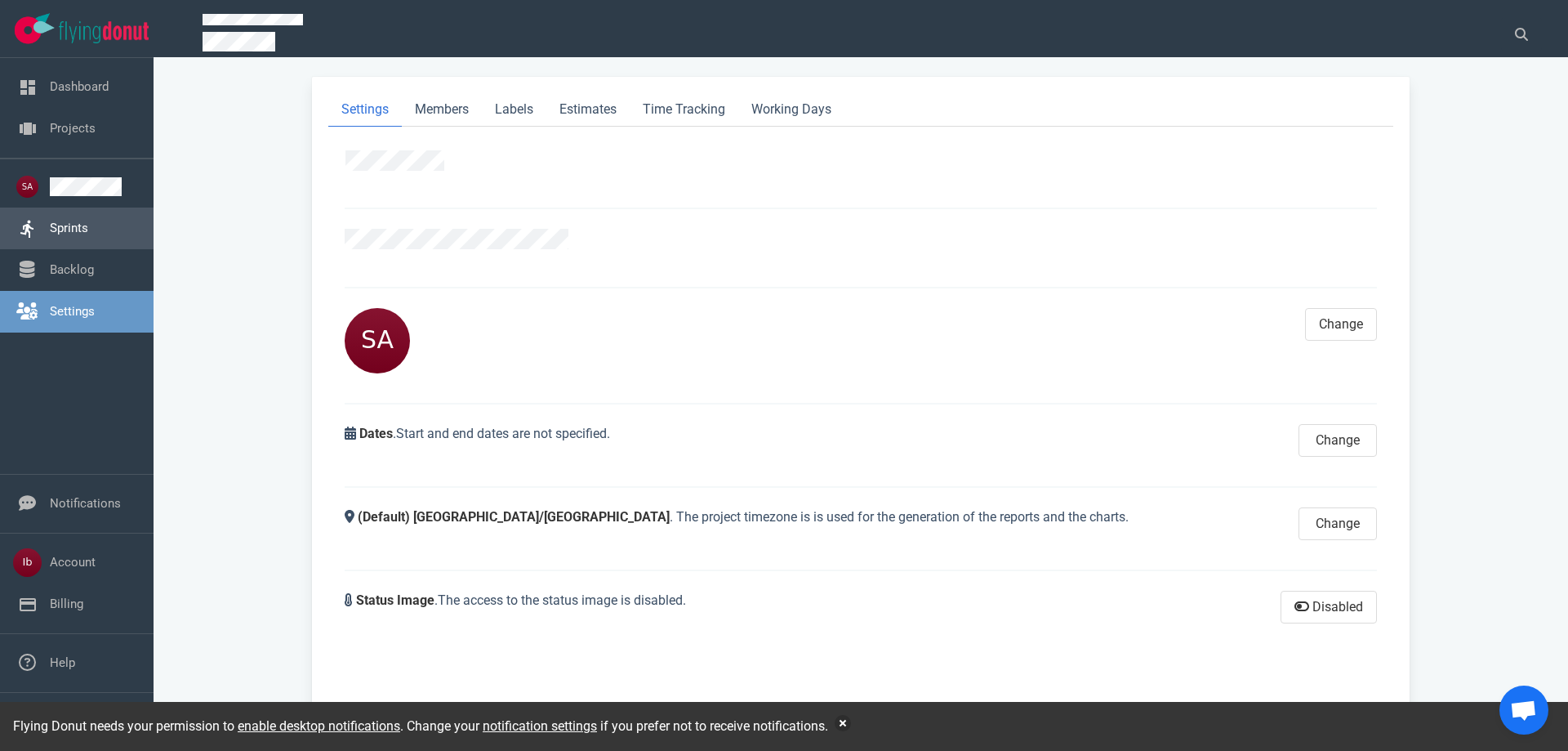
click at [62, 221] on link "Sprints" at bounding box center [69, 228] width 38 height 14
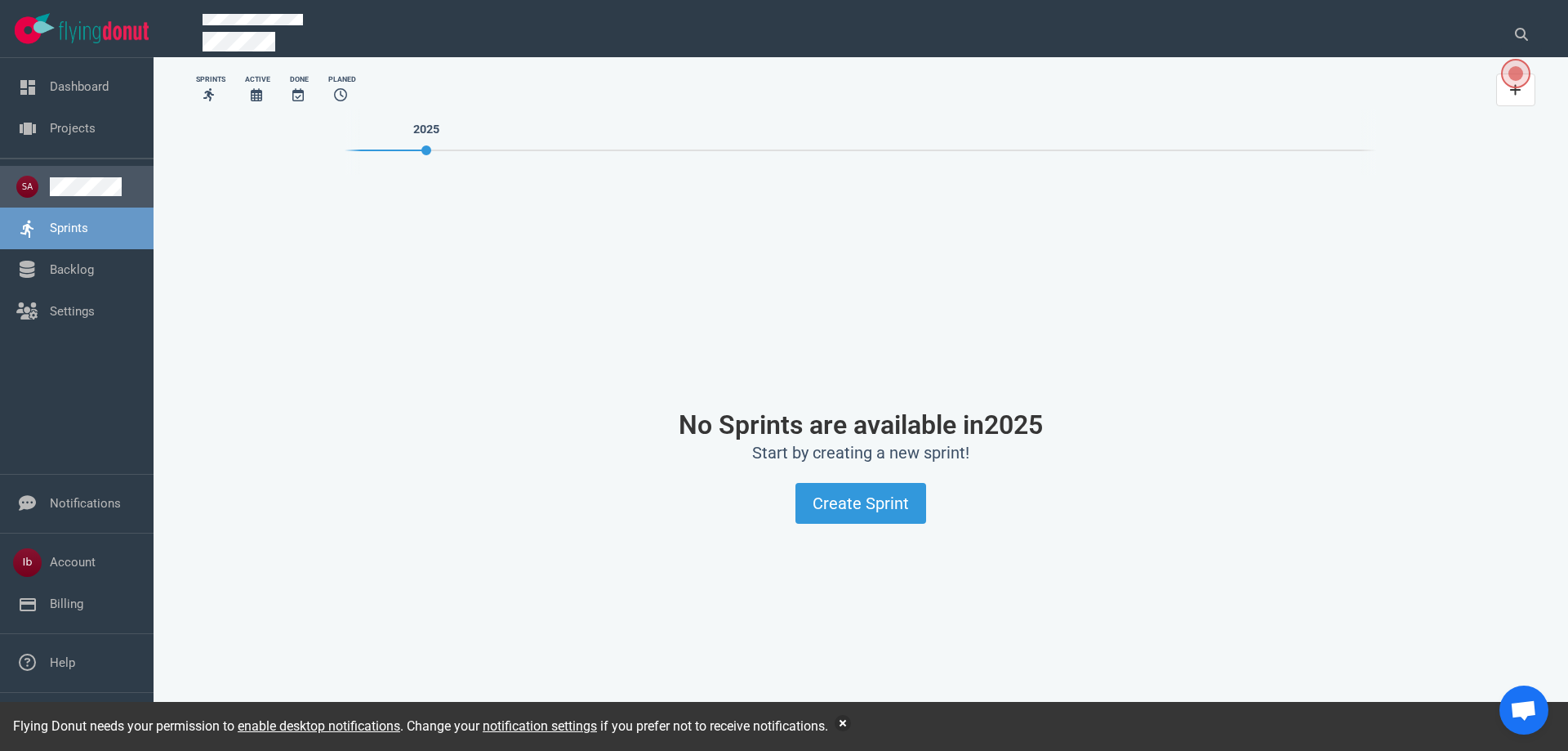
click at [108, 188] on link at bounding box center [95, 187] width 90 height 19
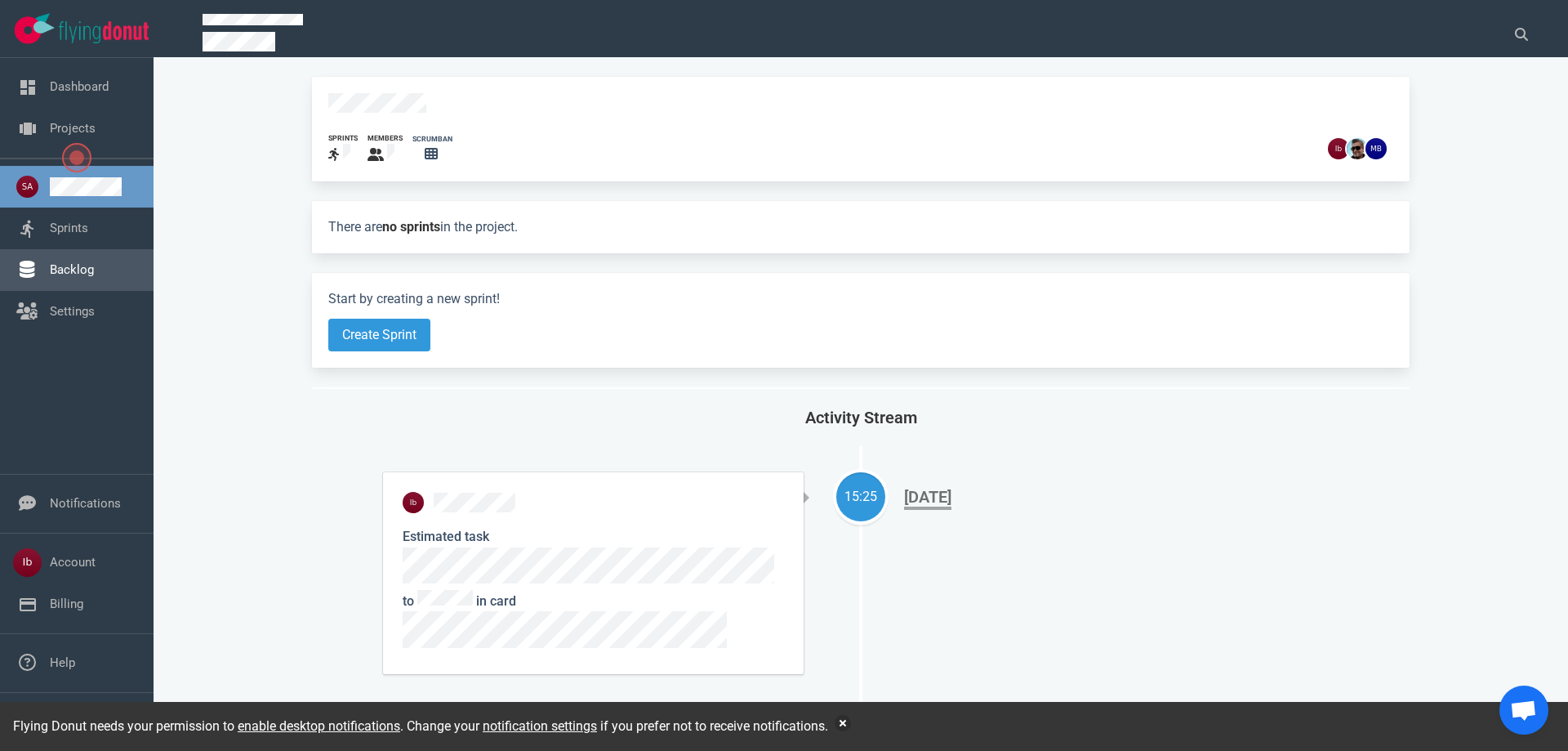
click at [52, 262] on link "Backlog" at bounding box center [72, 269] width 44 height 14
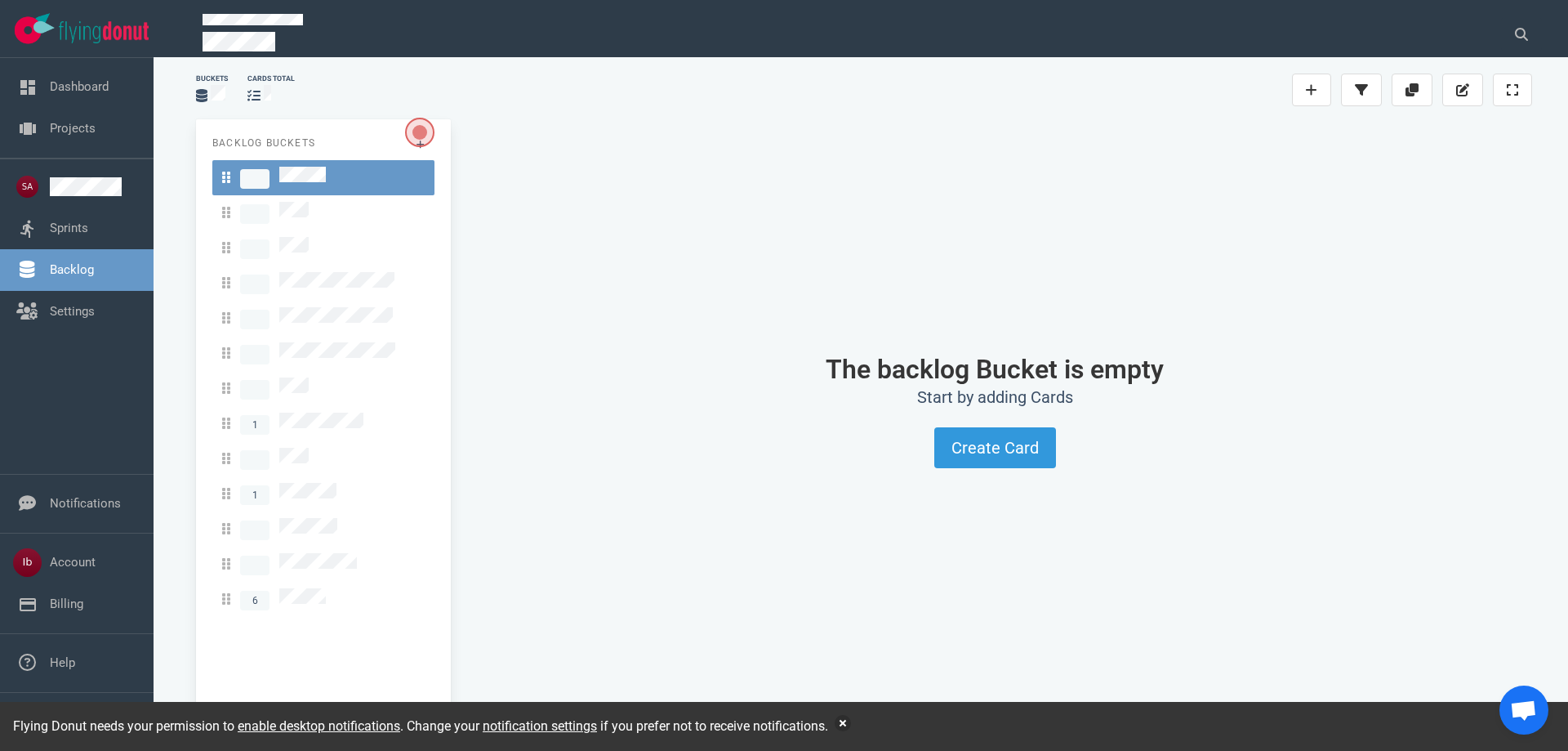
click at [415, 134] on span "Open the dialog" at bounding box center [420, 133] width 30 height 30
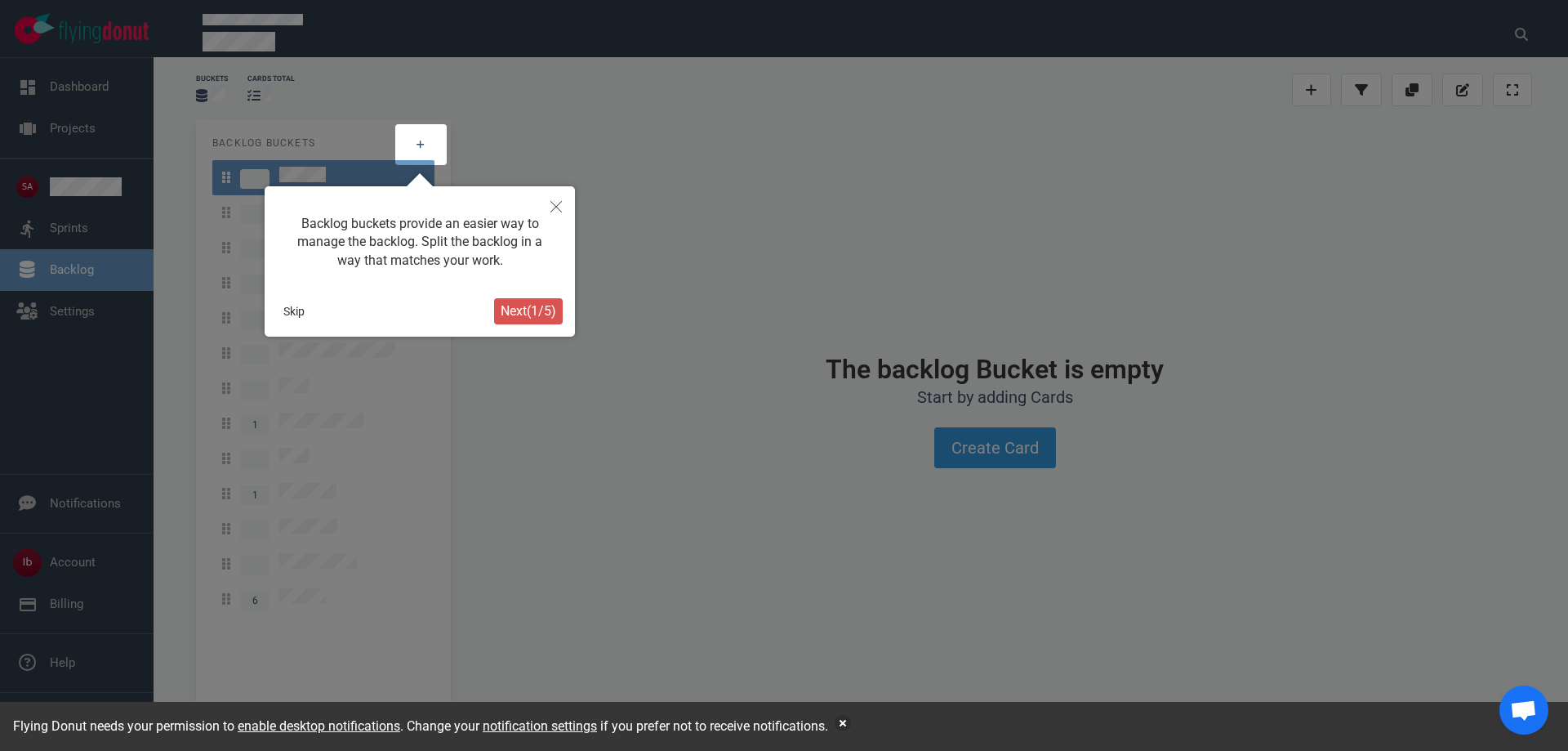
click at [562, 211] on button "Close" at bounding box center [556, 206] width 37 height 39
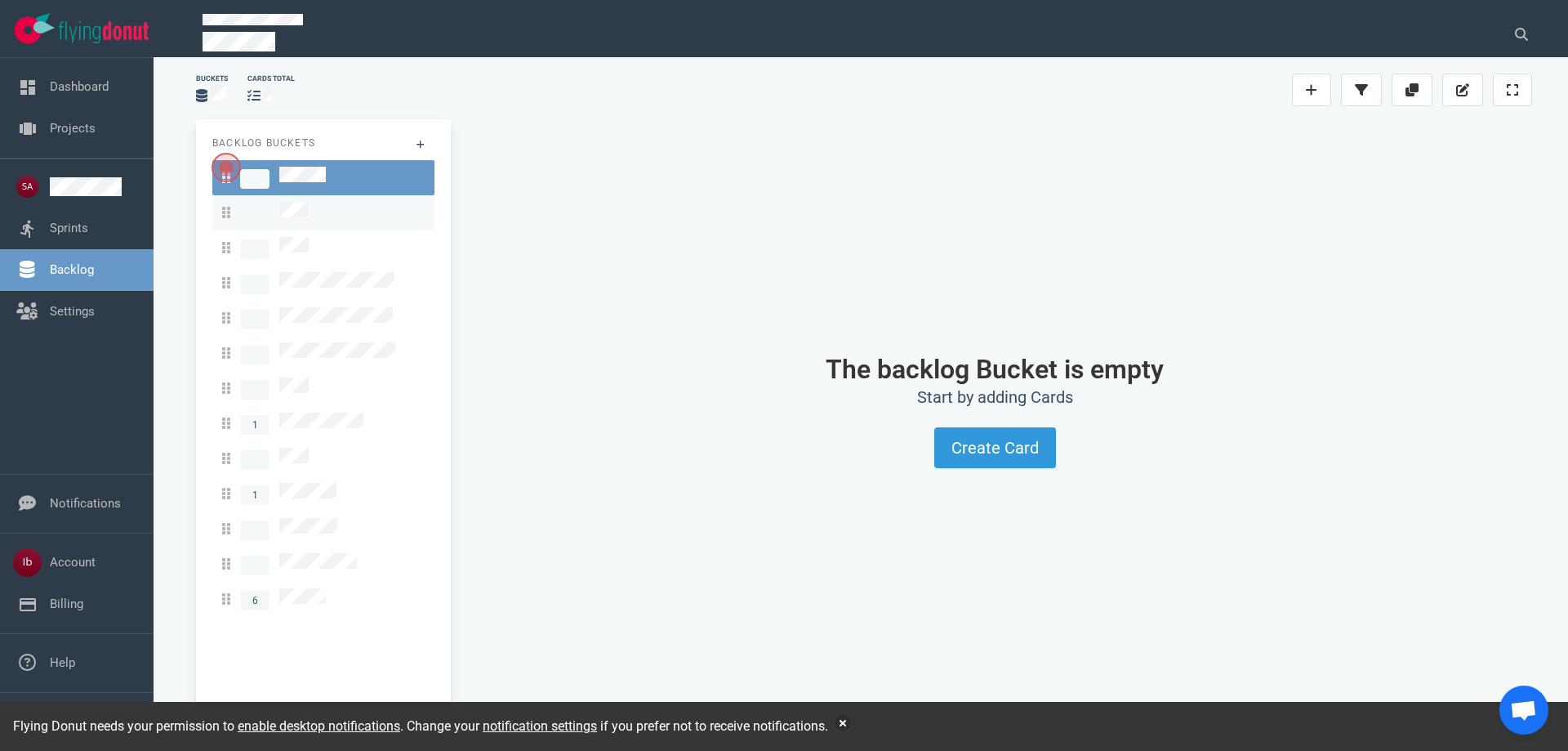
click at [294, 202] on span at bounding box center [265, 212] width 86 height 22
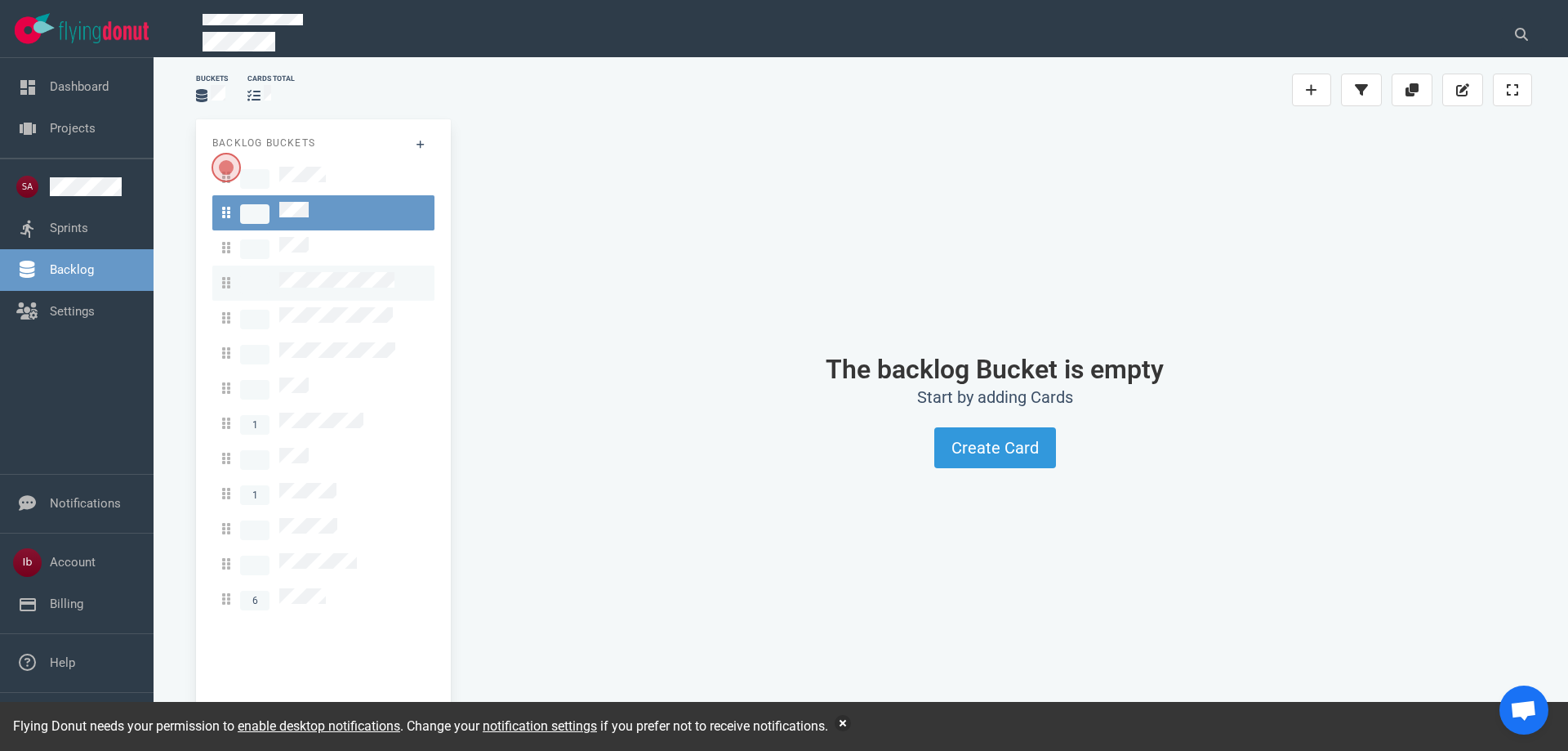
click at [294, 265] on link at bounding box center [323, 282] width 222 height 36
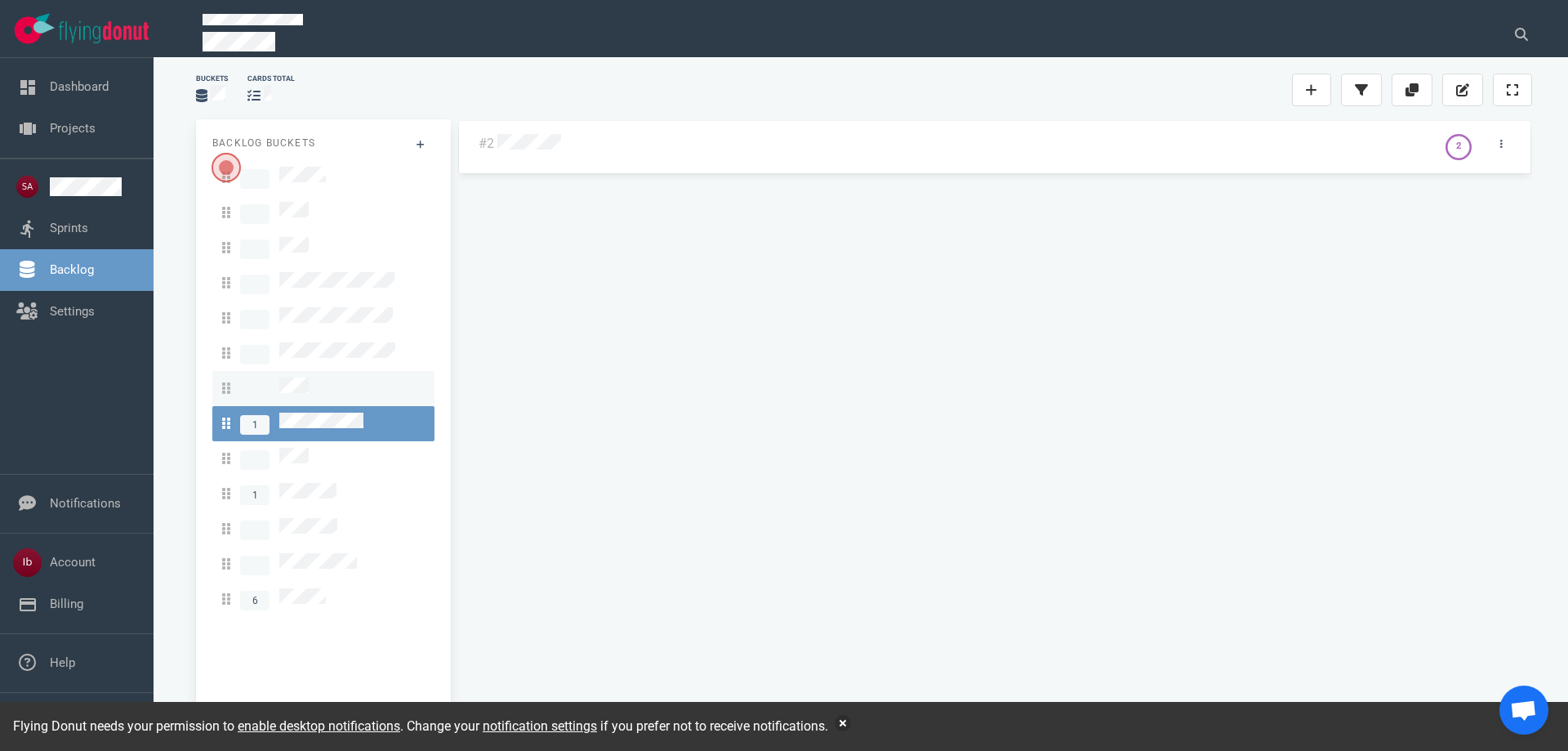
click at [316, 377] on div at bounding box center [323, 388] width 203 height 22
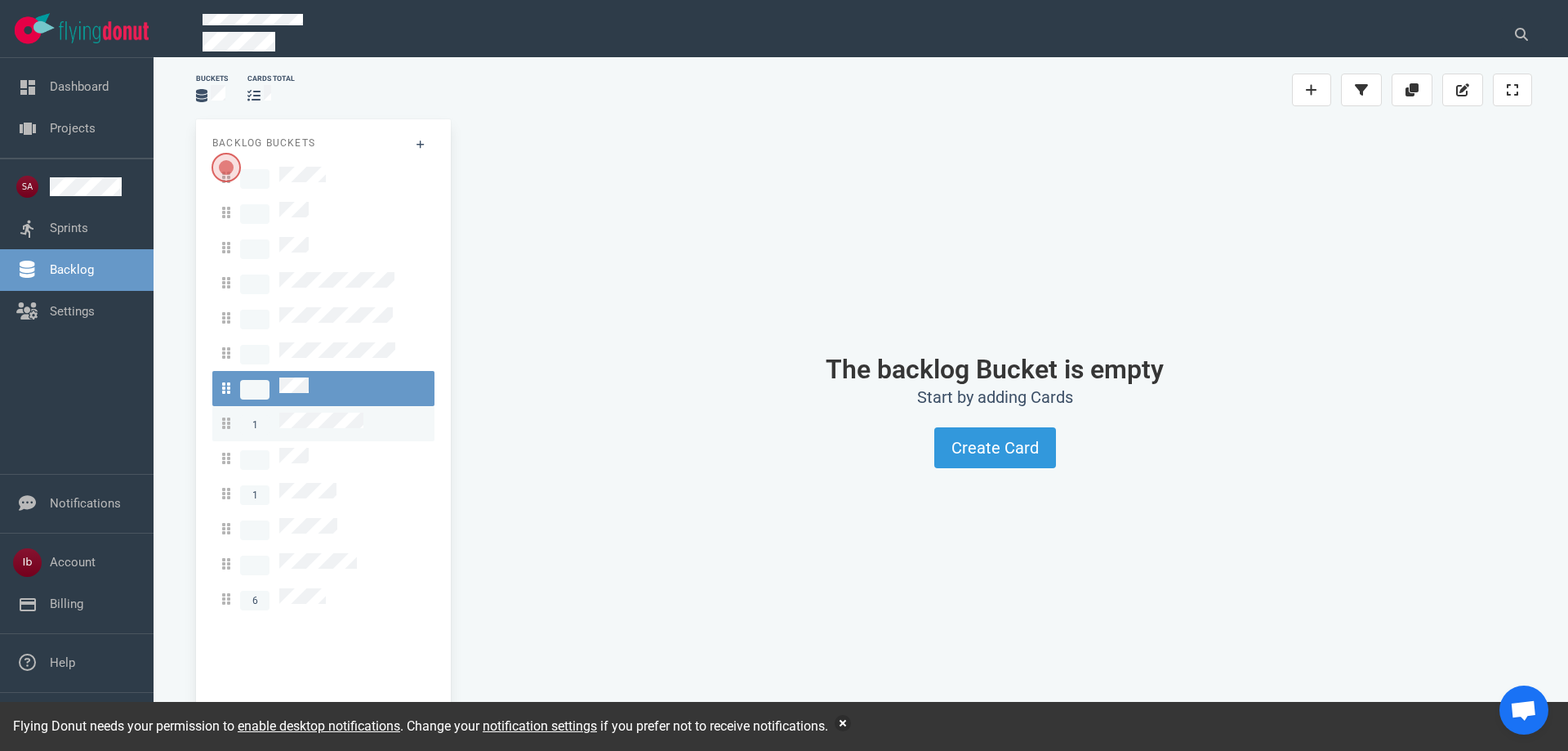
click at [319, 389] on div "1 1 6" at bounding box center [323, 389] width 222 height 457
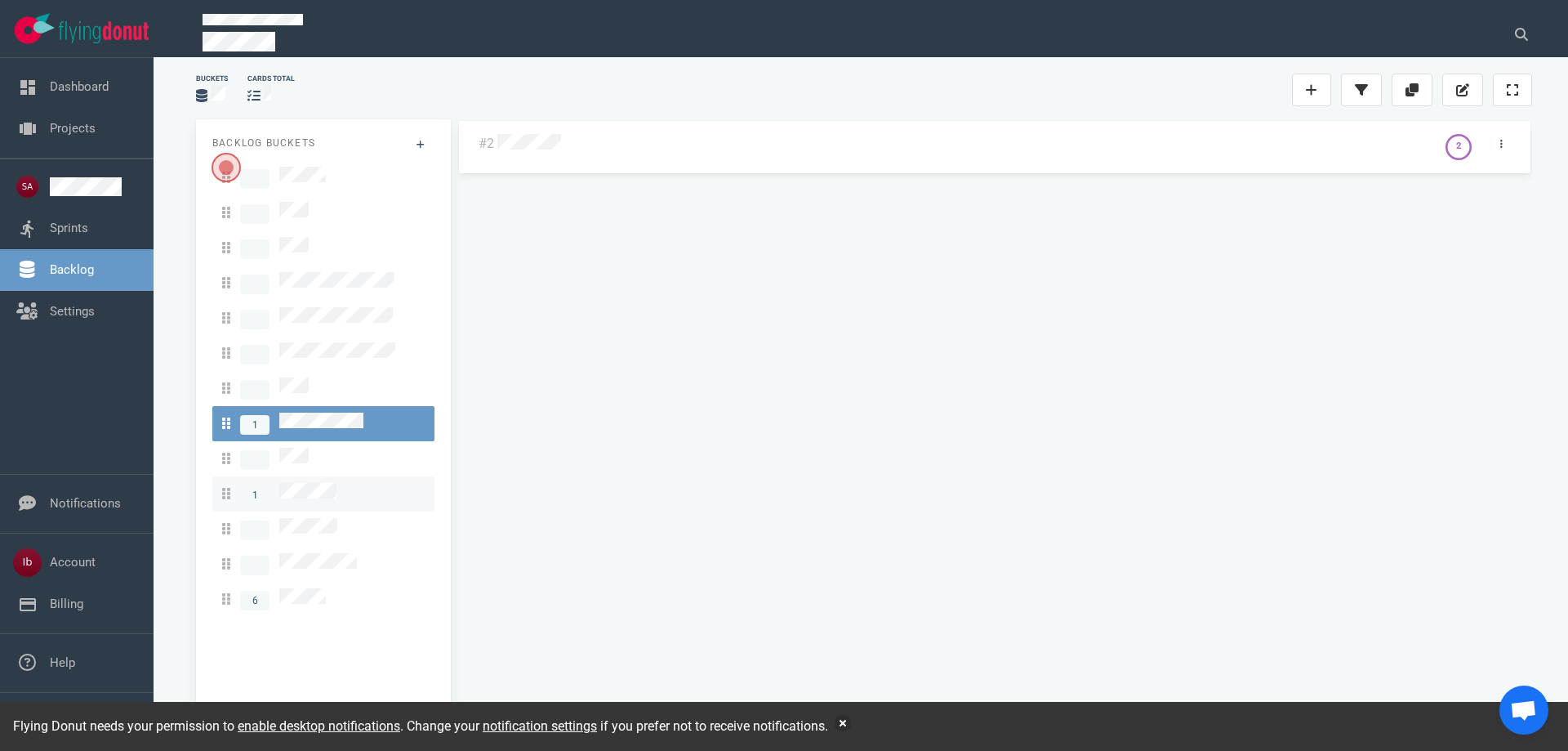
click at [327, 476] on link "1" at bounding box center [323, 494] width 222 height 36
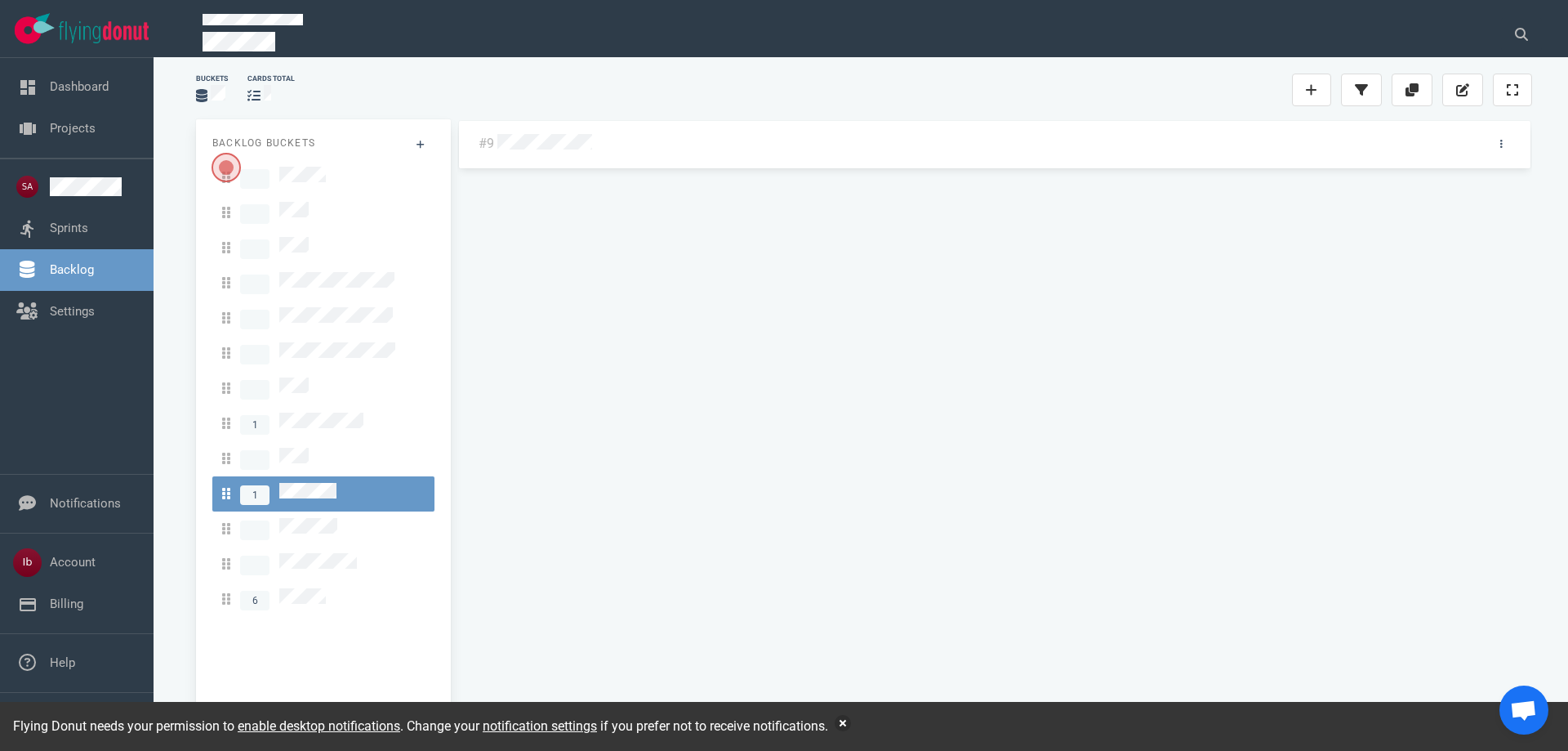
click at [1387, 146] on div at bounding box center [983, 145] width 972 height 21
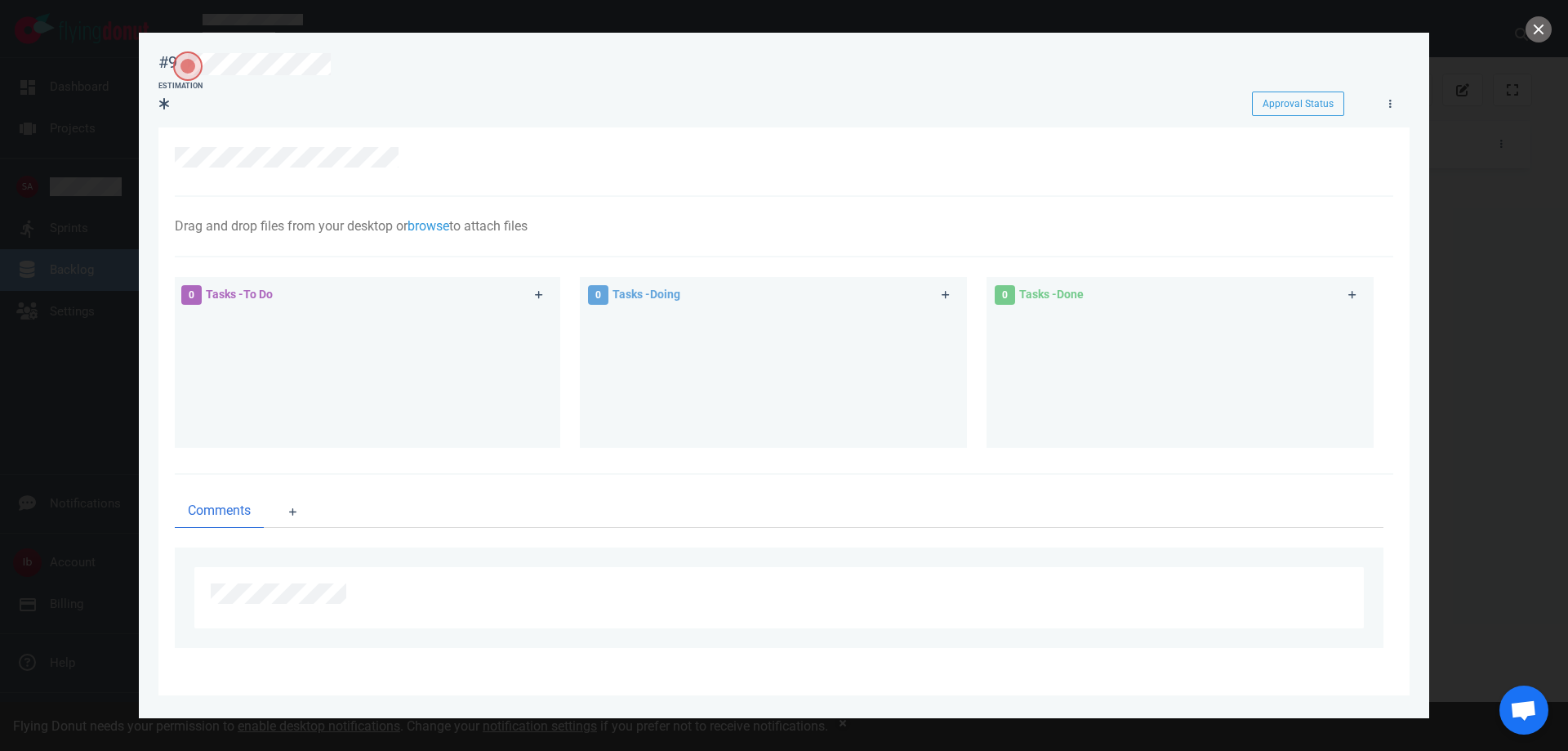
click at [1554, 42] on div at bounding box center [784, 376] width 1568 height 751
click at [1546, 39] on div "#9 Approval Status Estimation Approval Status Drag and drop files from your des…" at bounding box center [784, 376] width 1568 height 751
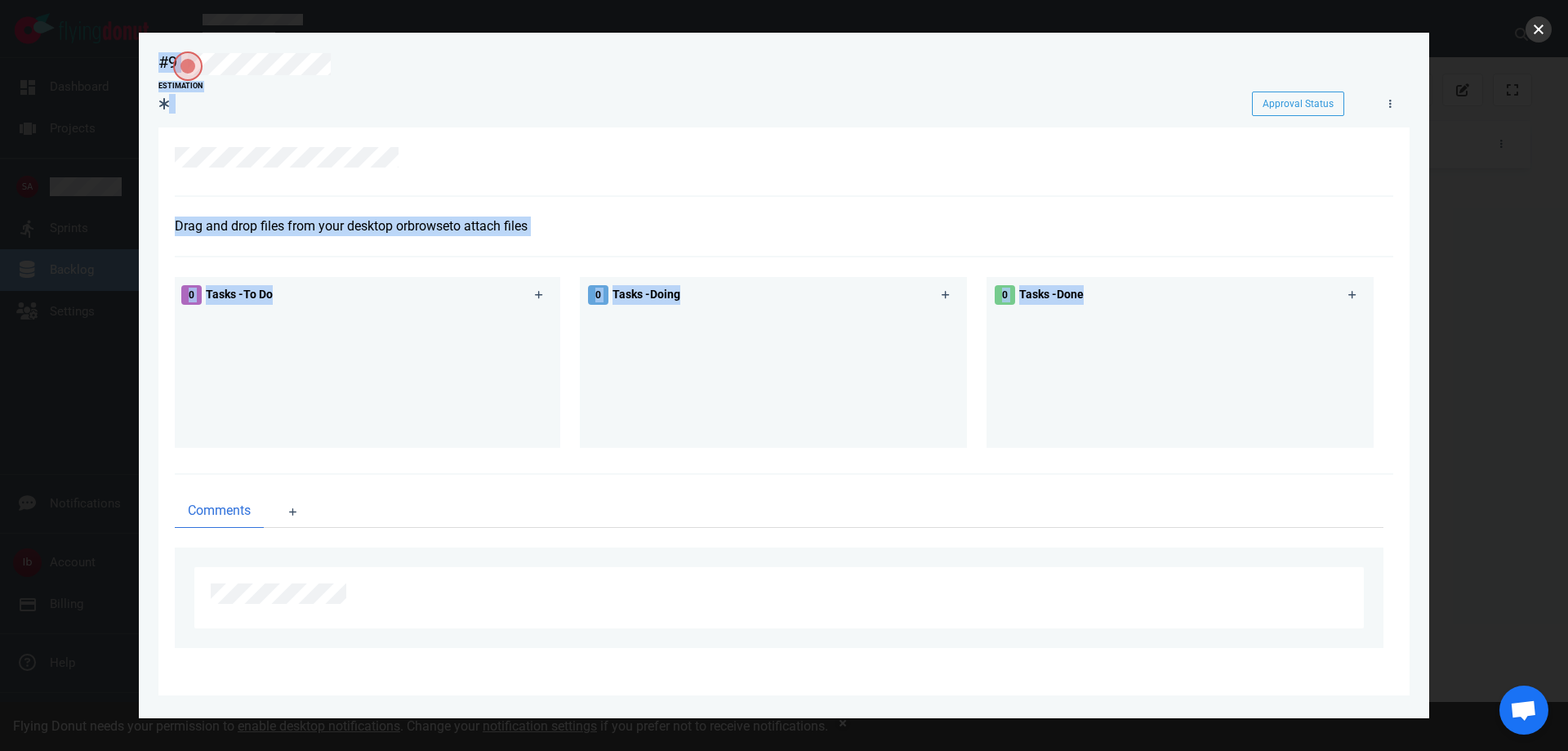
click at [1540, 36] on button "close" at bounding box center [1538, 29] width 26 height 26
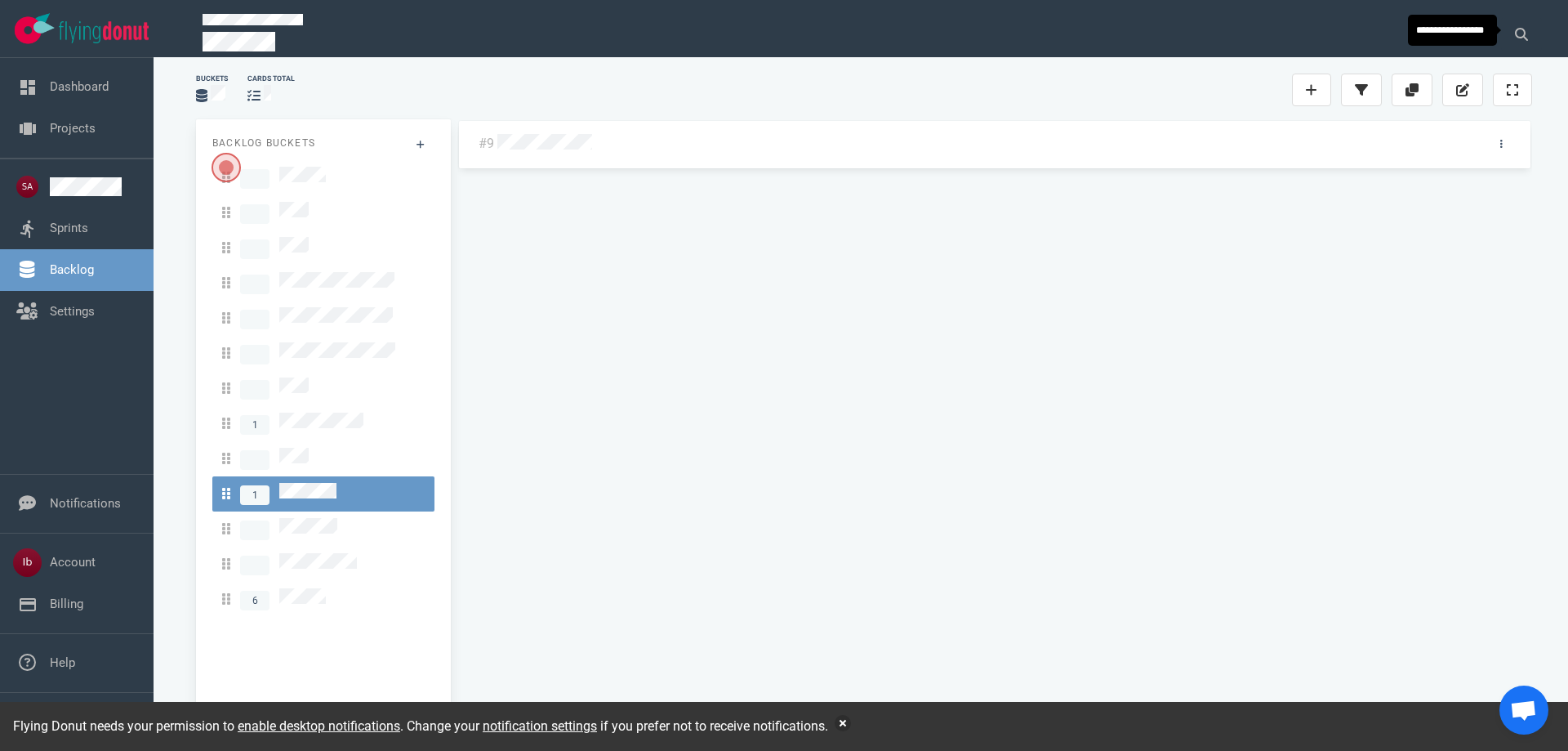
click at [750, 286] on div "#9" at bounding box center [995, 418] width 1075 height 598
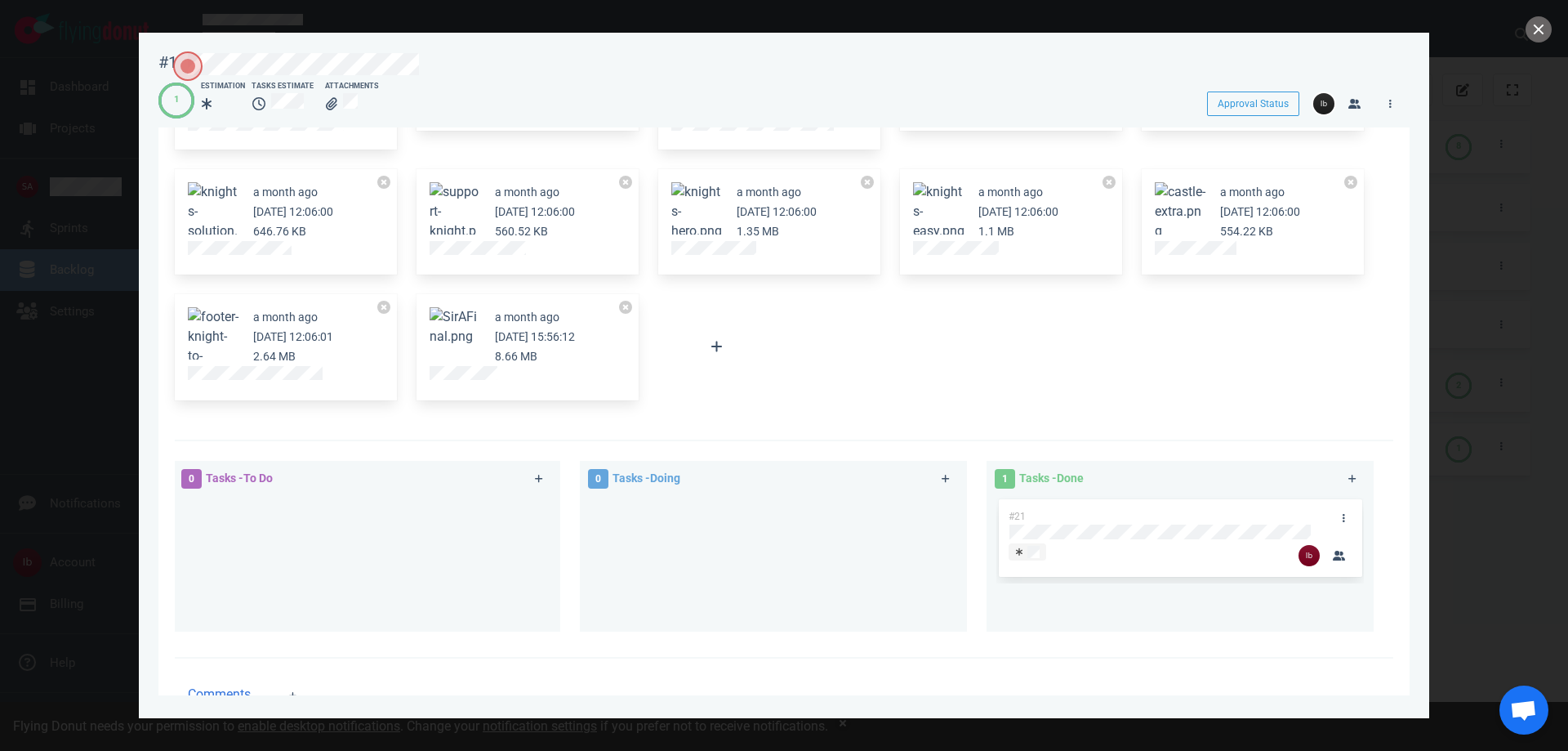
scroll to position [364, 0]
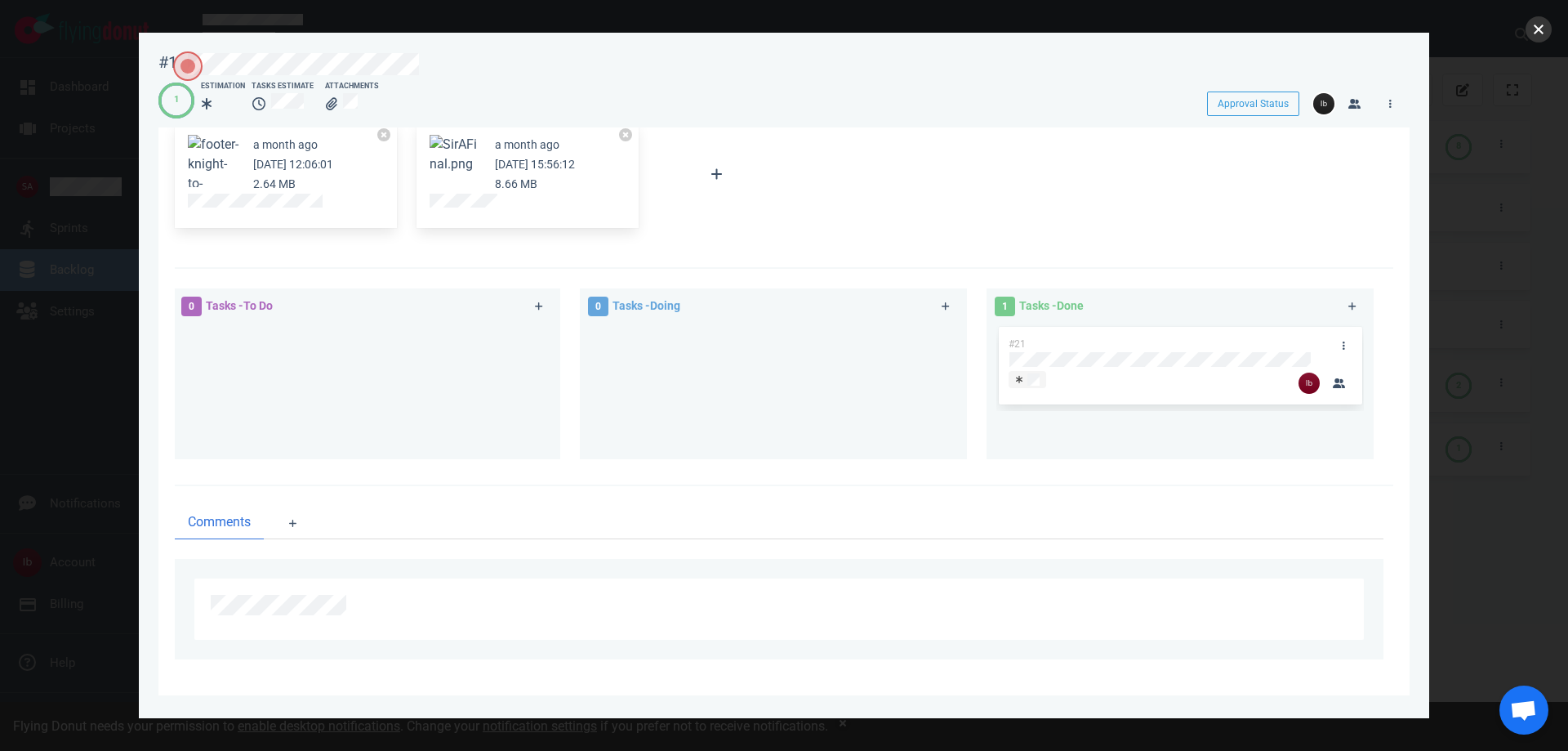
click at [1551, 25] on button "close" at bounding box center [1538, 29] width 26 height 26
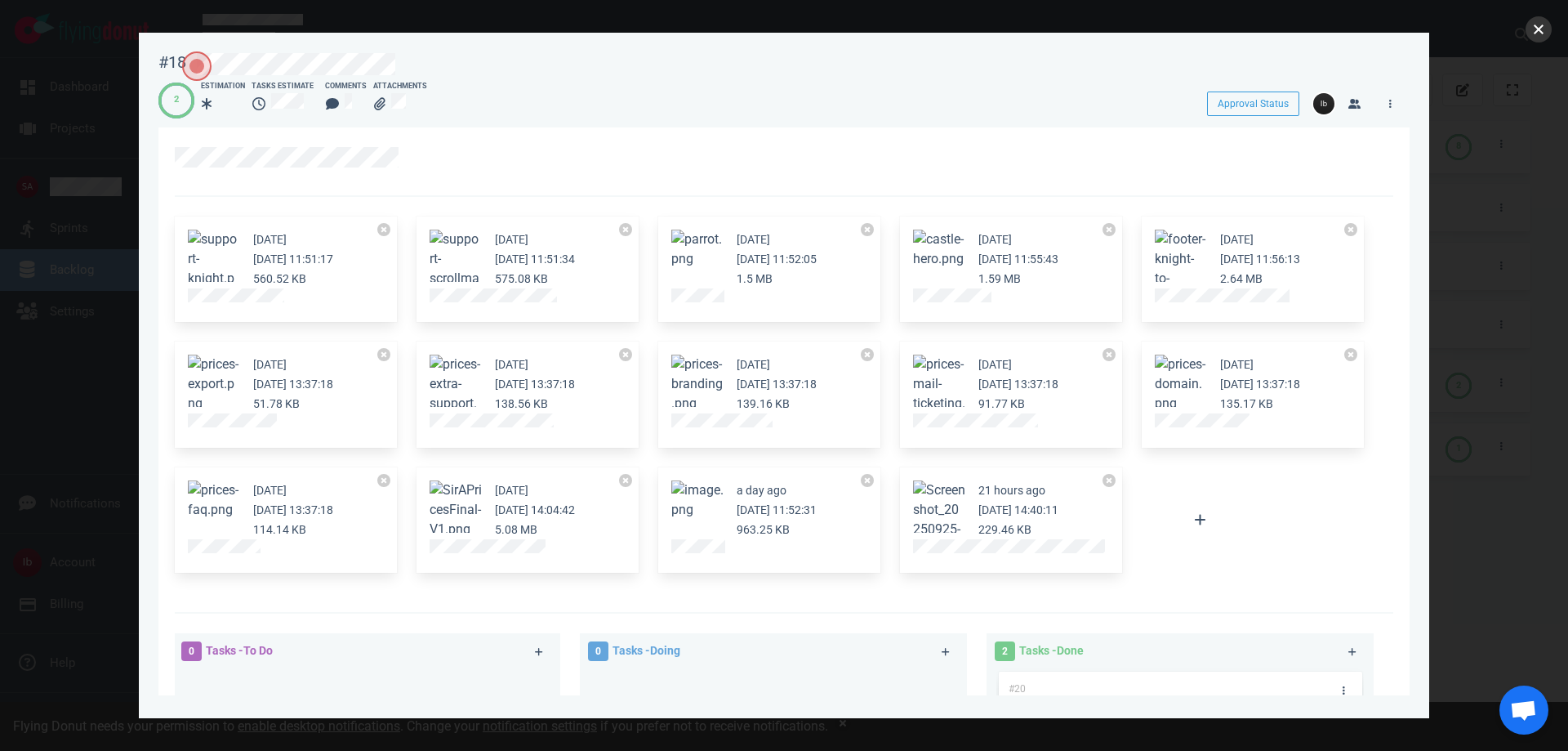
click at [1536, 23] on button "close" at bounding box center [1538, 29] width 26 height 26
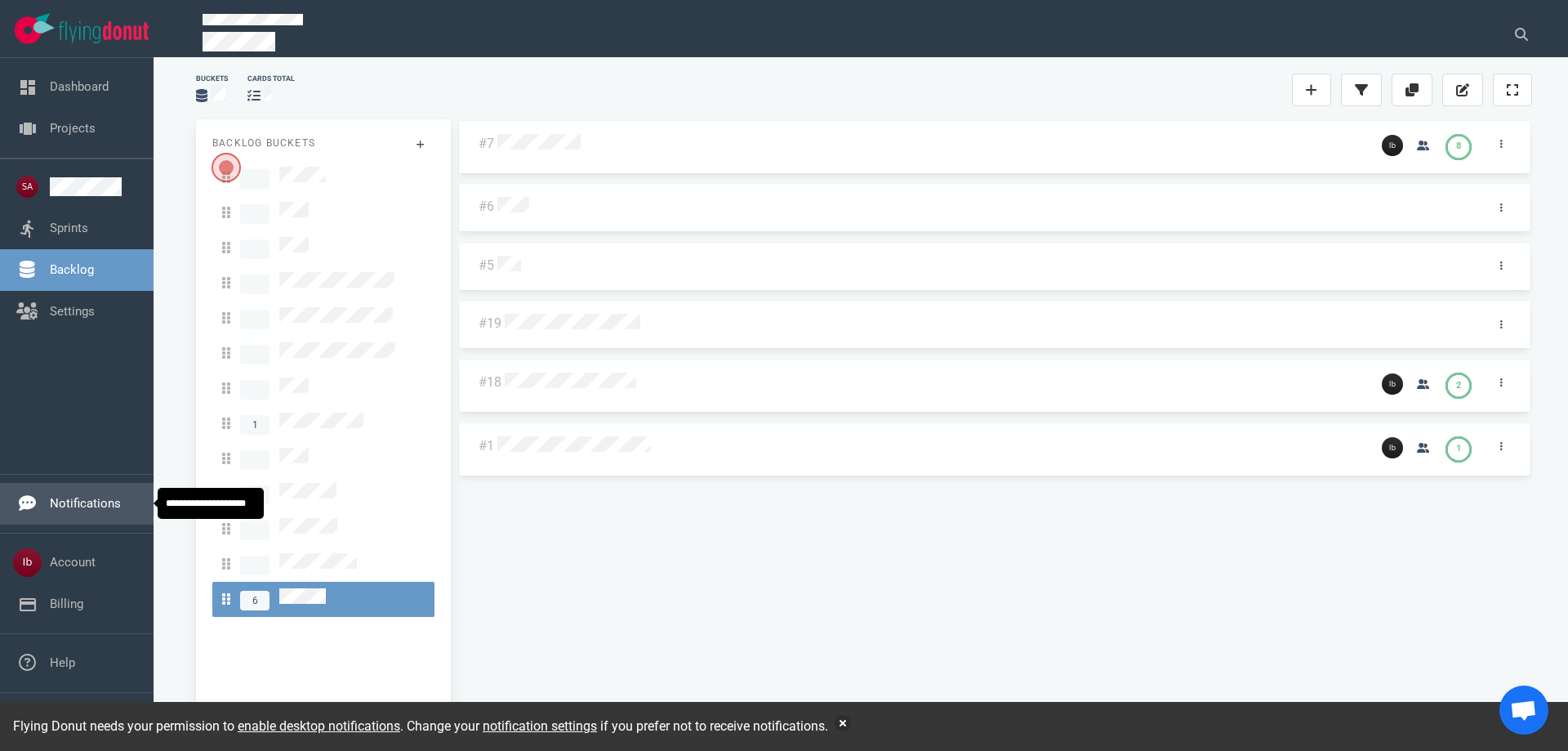
click at [80, 501] on link "Notifications" at bounding box center [85, 502] width 71 height 14
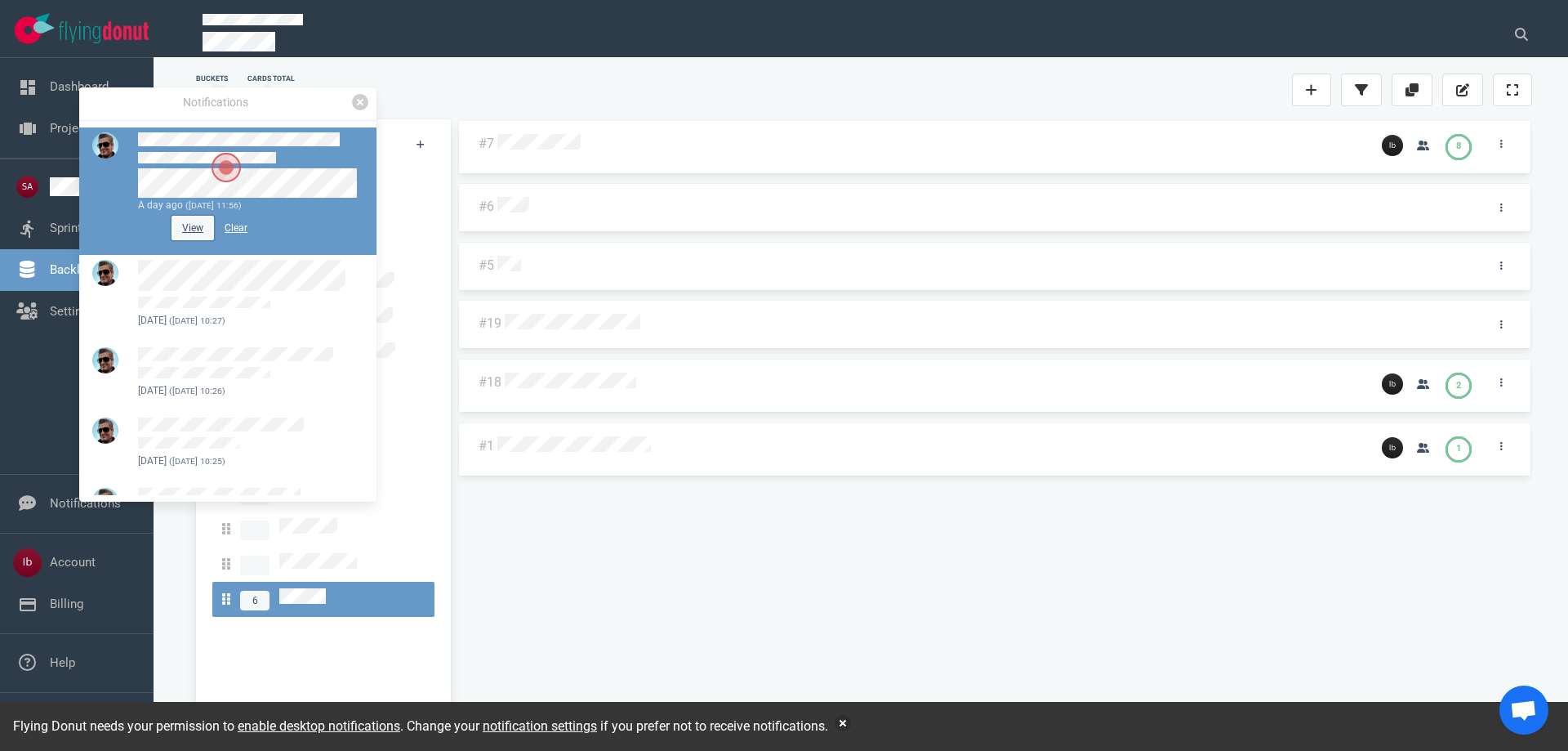
click at [198, 224] on button "View" at bounding box center [193, 229] width 42 height 25
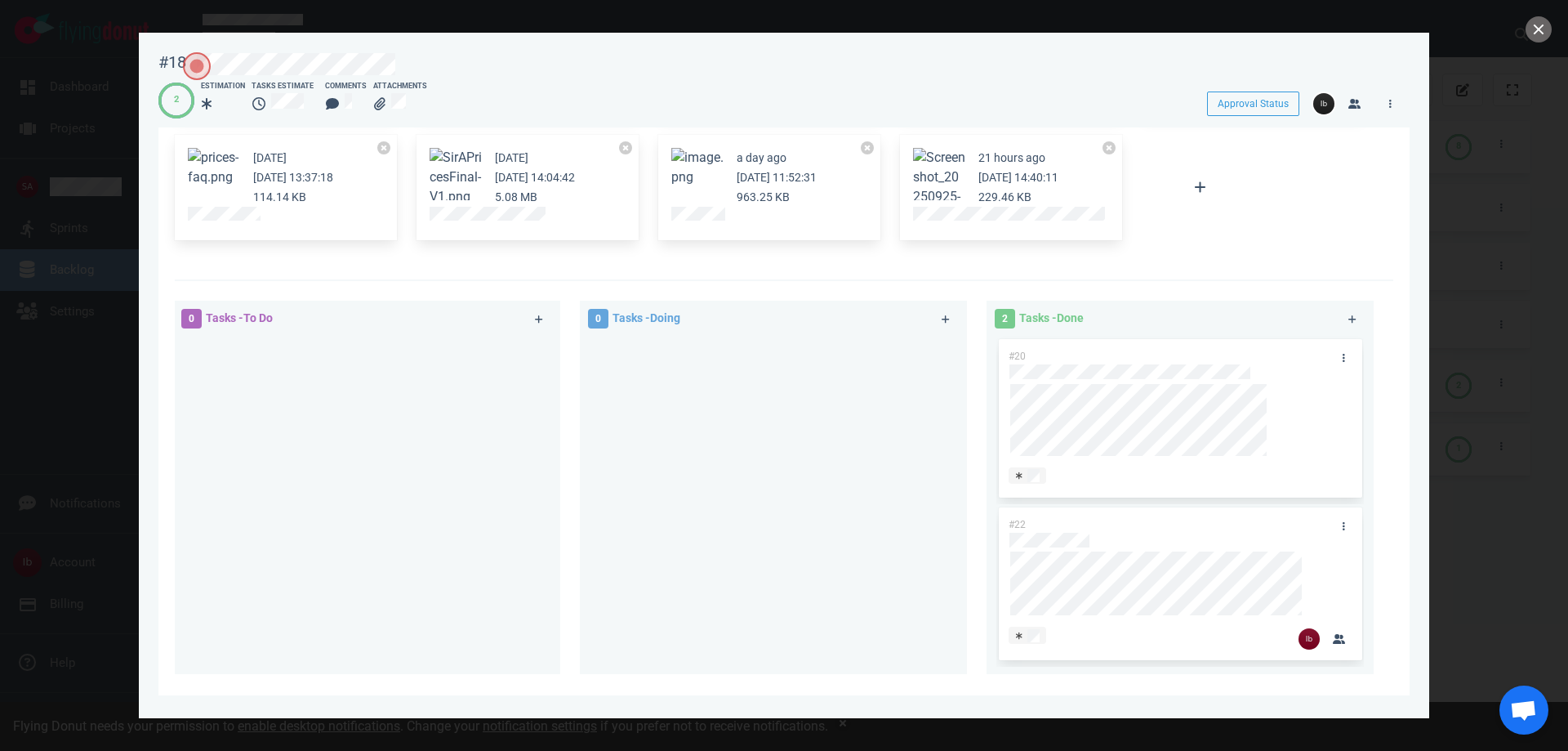
scroll to position [327, 0]
click at [1549, 30] on button "close" at bounding box center [1538, 29] width 26 height 26
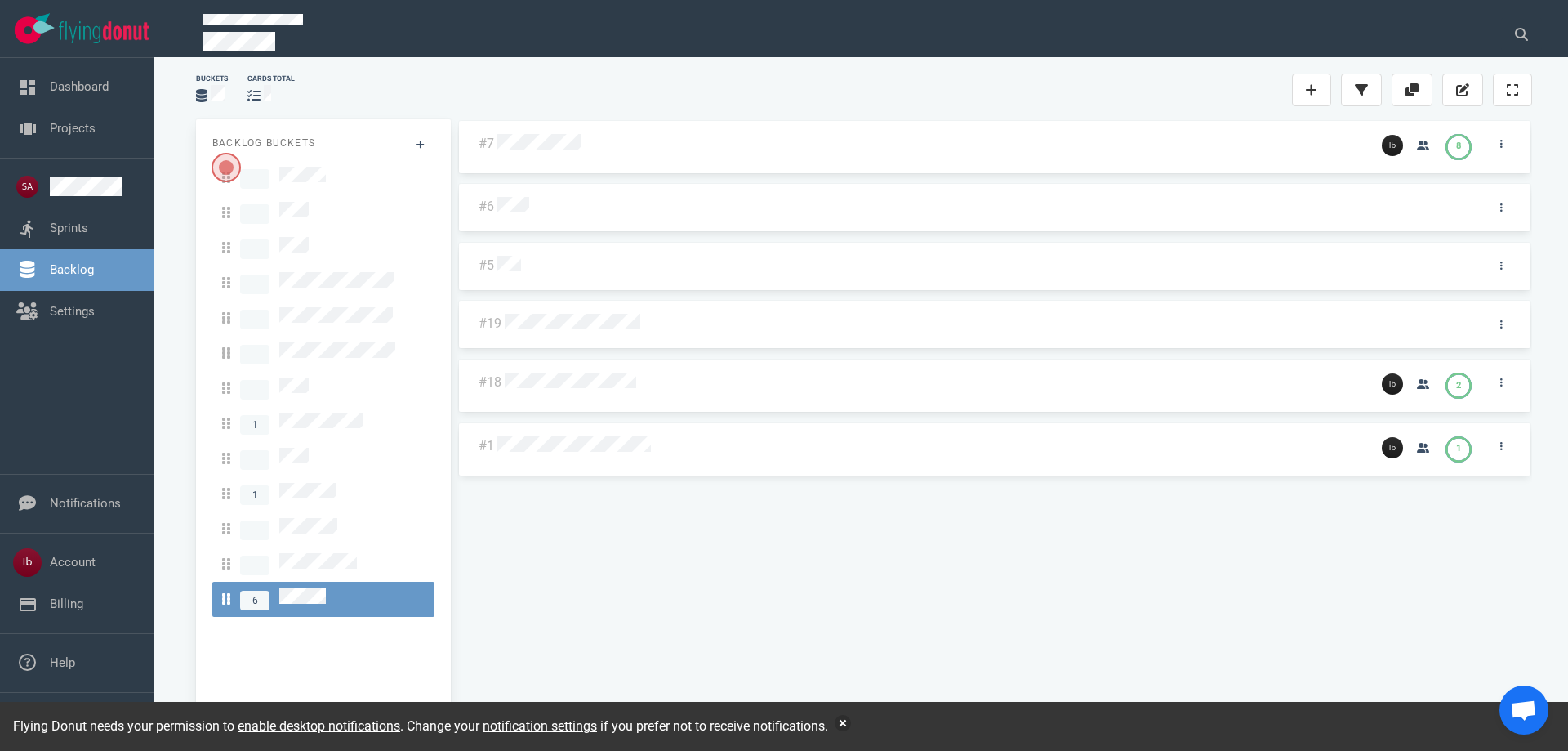
click at [611, 77] on div "Buckets cards total" at bounding box center [864, 89] width 1356 height 52
click at [630, 491] on div "#7 8 #6 #5 #19 #18 2 #1 1" at bounding box center [995, 418] width 1075 height 598
click at [612, 454] on div at bounding box center [931, 446] width 875 height 39
click at [598, 557] on div "#7 8 #6 #5 #19 #18 2 #1 1" at bounding box center [995, 418] width 1075 height 598
drag, startPoint x: 774, startPoint y: 435, endPoint x: 774, endPoint y: 446, distance: 11.0
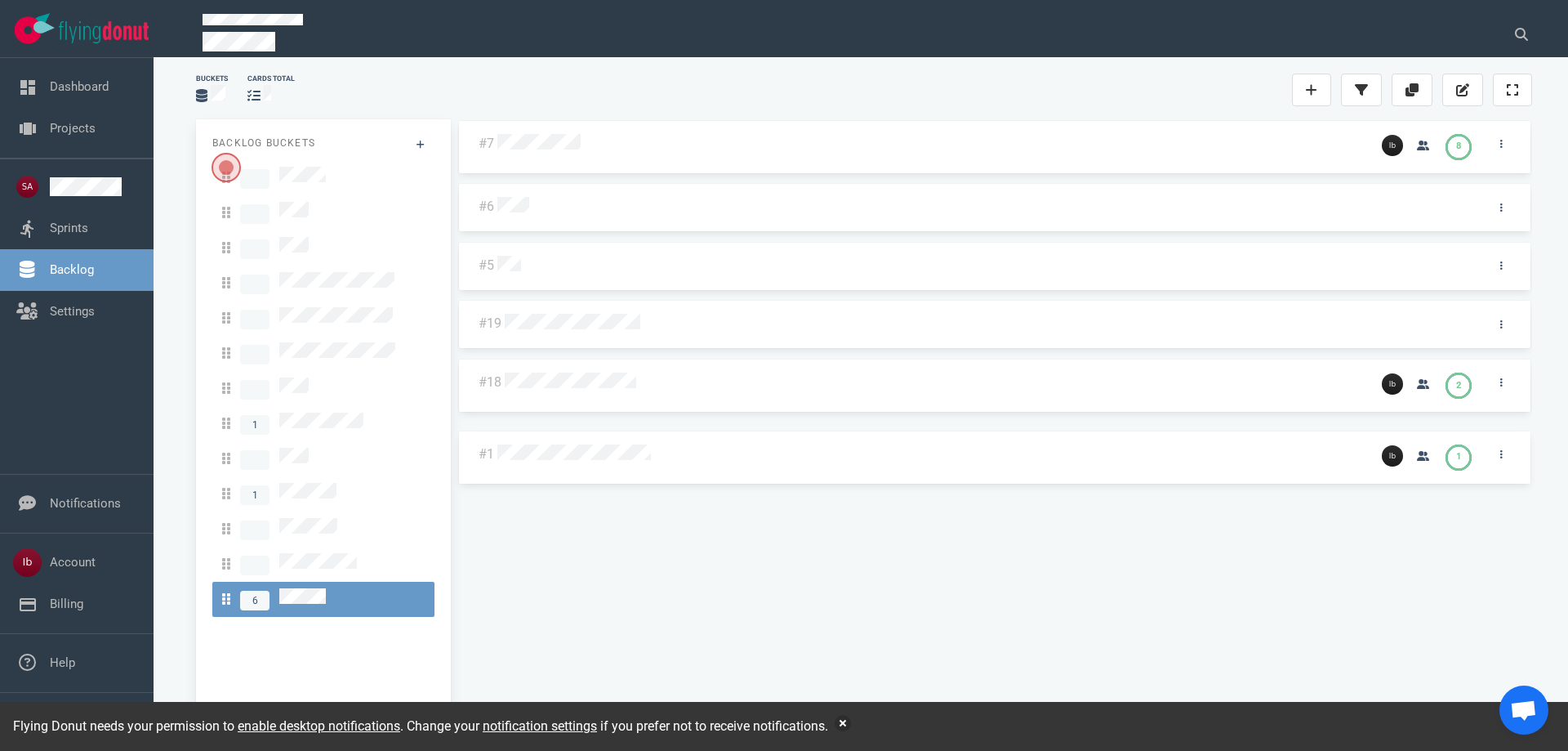
click at [774, 446] on div "#7 8 #6 #5 #19 #18 2 #1 1 #1 1" at bounding box center [995, 418] width 1075 height 598
drag, startPoint x: 762, startPoint y: 516, endPoint x: 768, endPoint y: 500, distance: 17.1
click at [763, 516] on div "#7 8 #6 #5 #19 #18 2 #1 1" at bounding box center [995, 418] width 1075 height 598
click at [774, 466] on div "#7 8 #6 #5 #19 #18 2 #1 1 #1 1" at bounding box center [995, 418] width 1075 height 598
drag, startPoint x: 790, startPoint y: 441, endPoint x: 793, endPoint y: 383, distance: 58.1
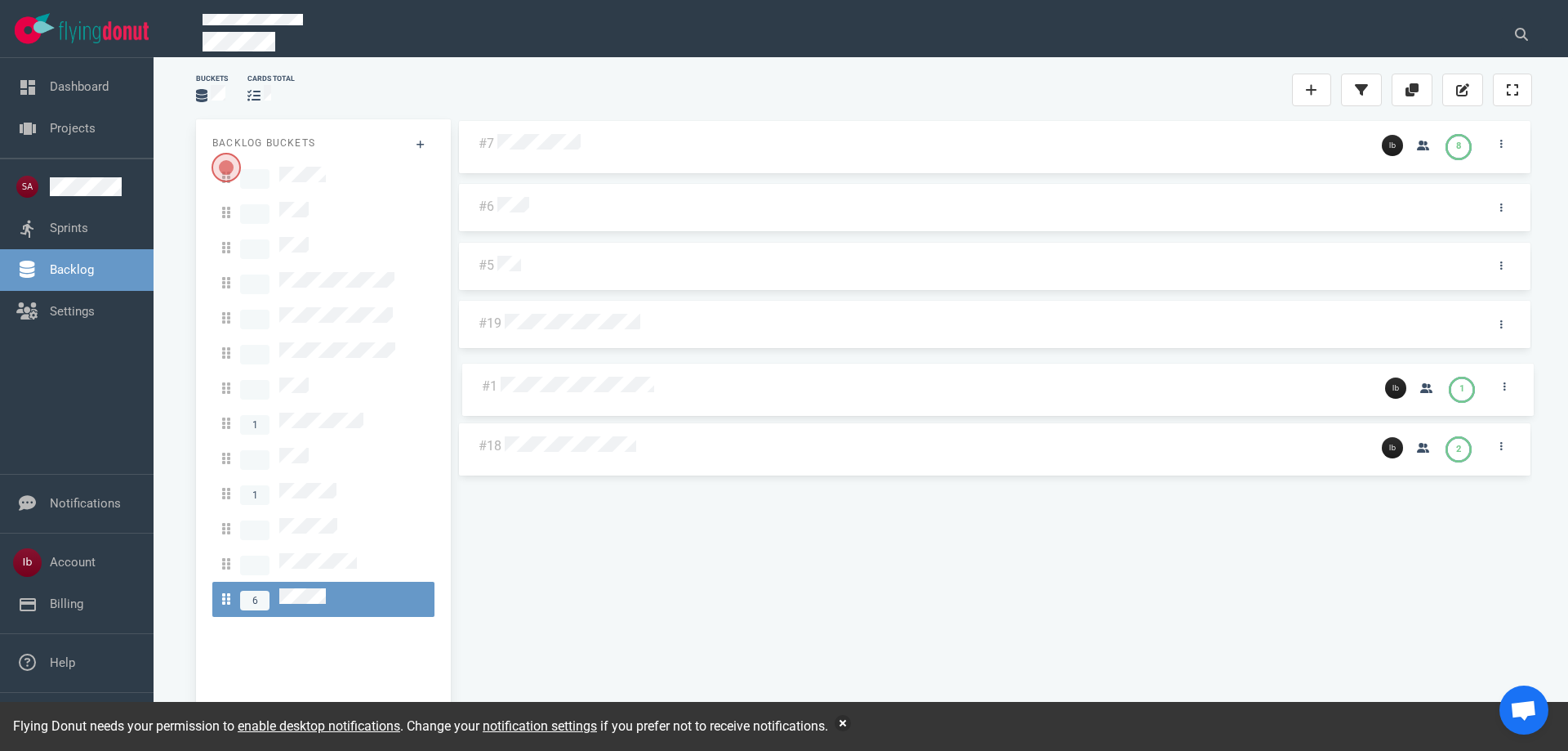
click at [793, 383] on div "#7 8 #6 #5 #19 #18 2 #1 1 #1 1" at bounding box center [995, 418] width 1075 height 598
drag, startPoint x: 792, startPoint y: 386, endPoint x: 785, endPoint y: 450, distance: 64.4
click at [785, 450] on div "#7 8 #6 #5 #19 #1 1 #18 2 #1 1" at bounding box center [995, 418] width 1075 height 598
click at [788, 473] on div "#1 1" at bounding box center [995, 453] width 1075 height 63
